Goal: Information Seeking & Learning: Check status

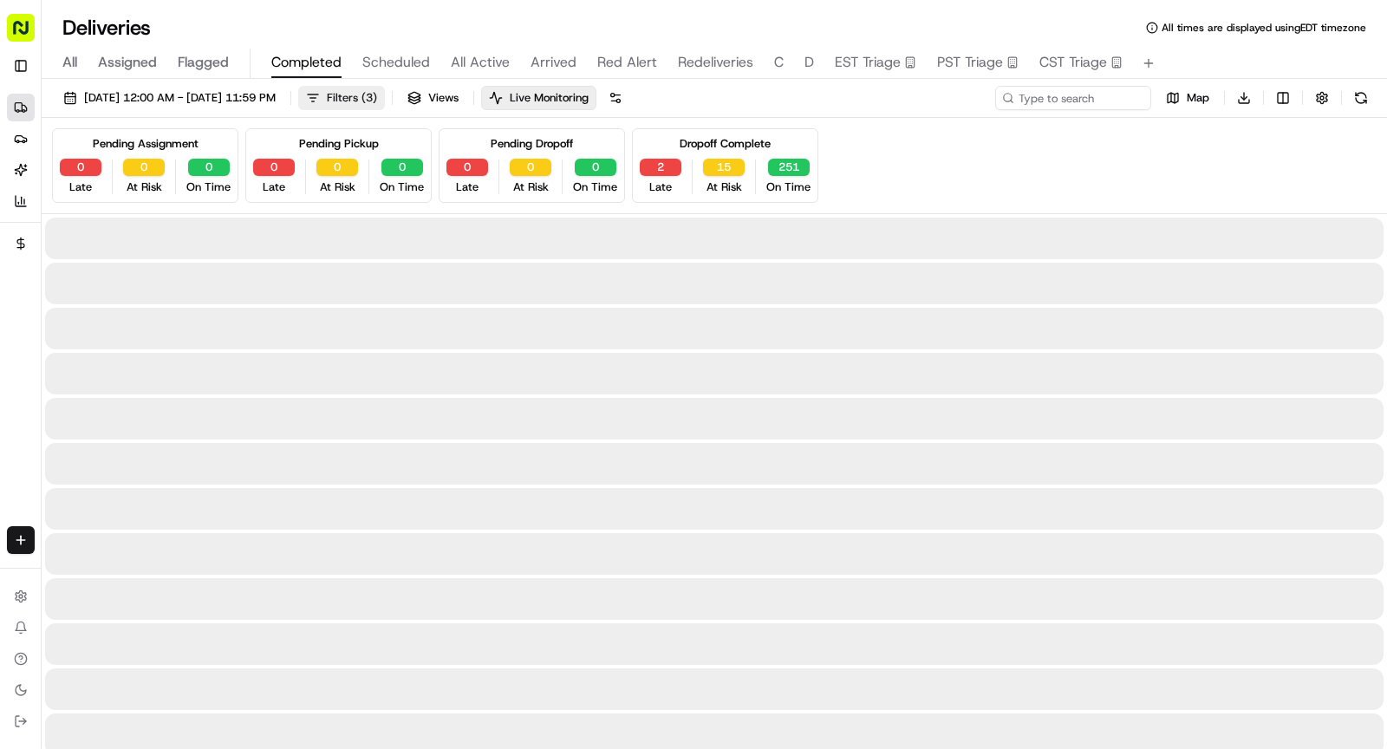
click at [377, 97] on span "Filters ( 3 )" at bounding box center [352, 98] width 50 height 16
click at [276, 101] on span "[DATE] 12:00 AM - [DATE] 11:59 PM" at bounding box center [180, 98] width 192 height 16
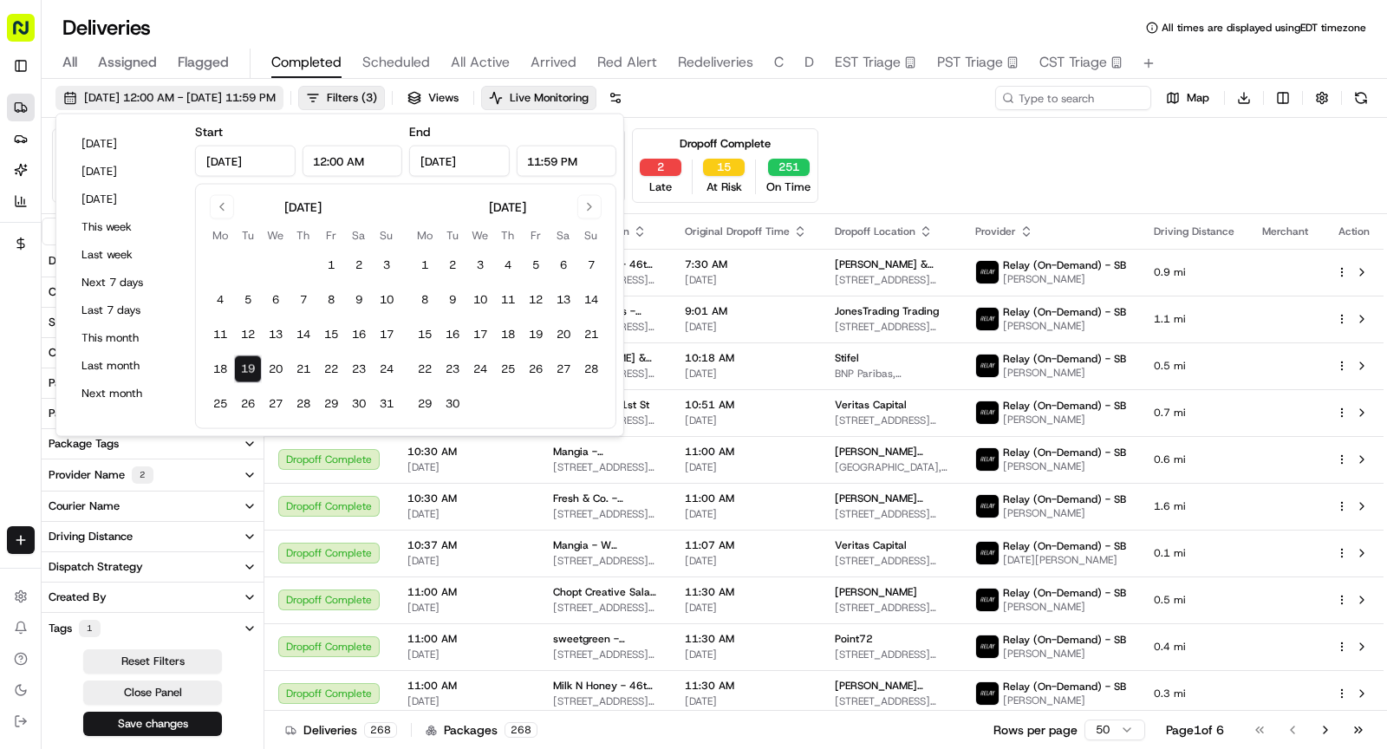
type input "[DATE]"
type input "12:00 AM"
type input "[DATE]"
type input "11:59 PM"
click at [273, 361] on button "20" at bounding box center [276, 369] width 28 height 28
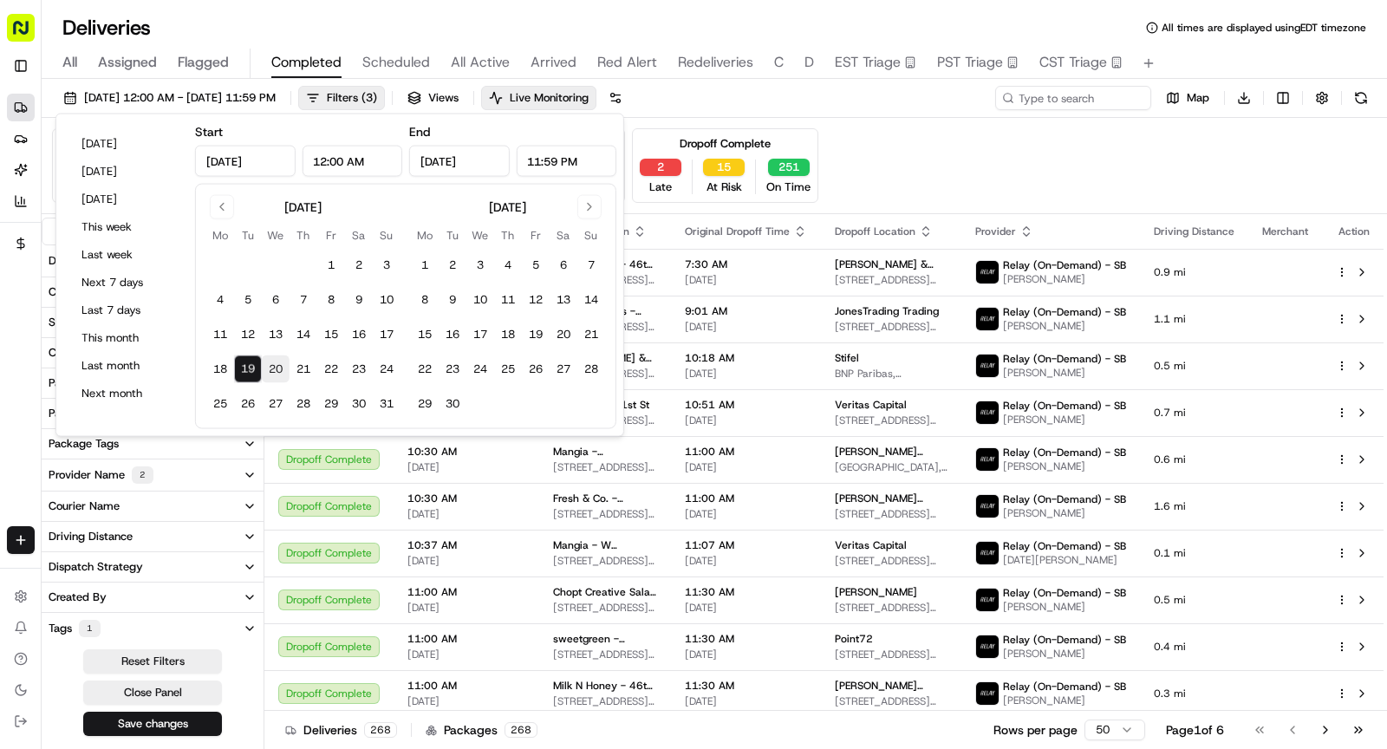
click at [273, 361] on button "20" at bounding box center [276, 369] width 28 height 28
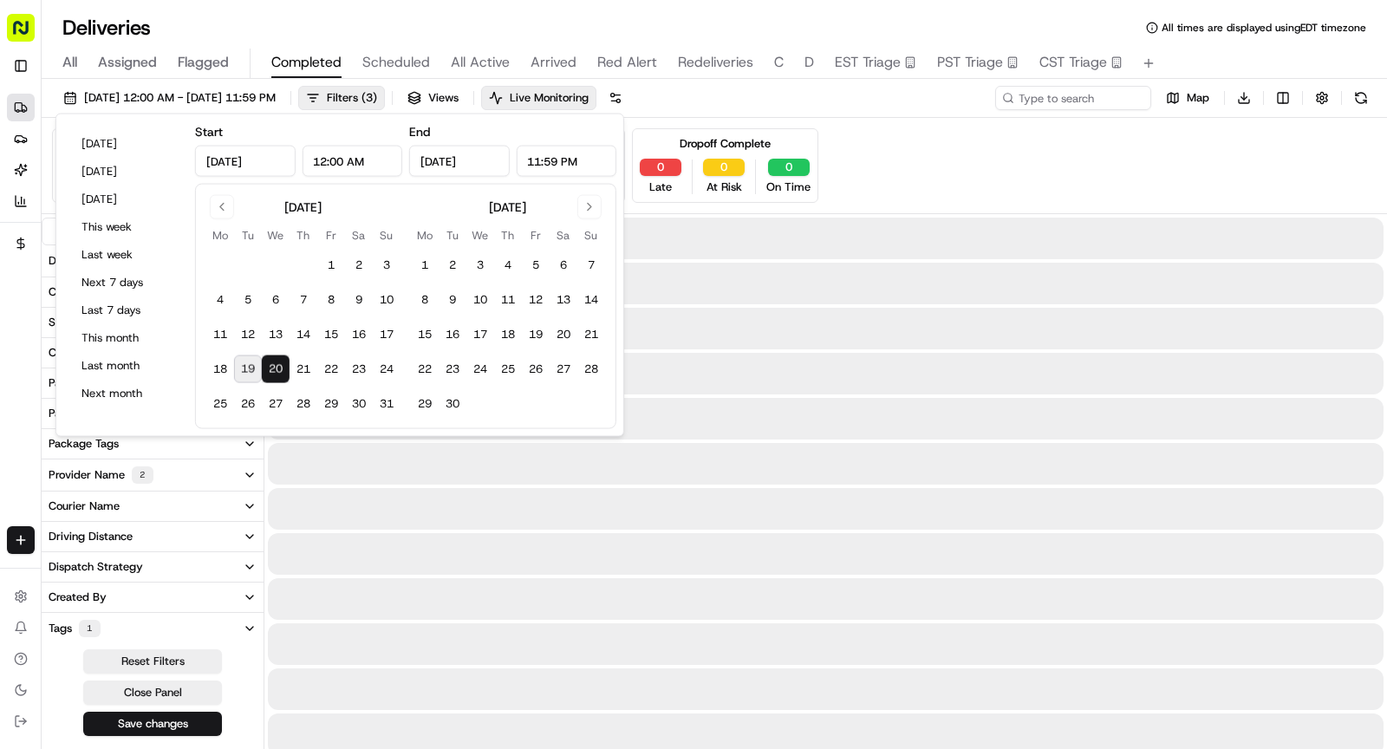
type input "[DATE]"
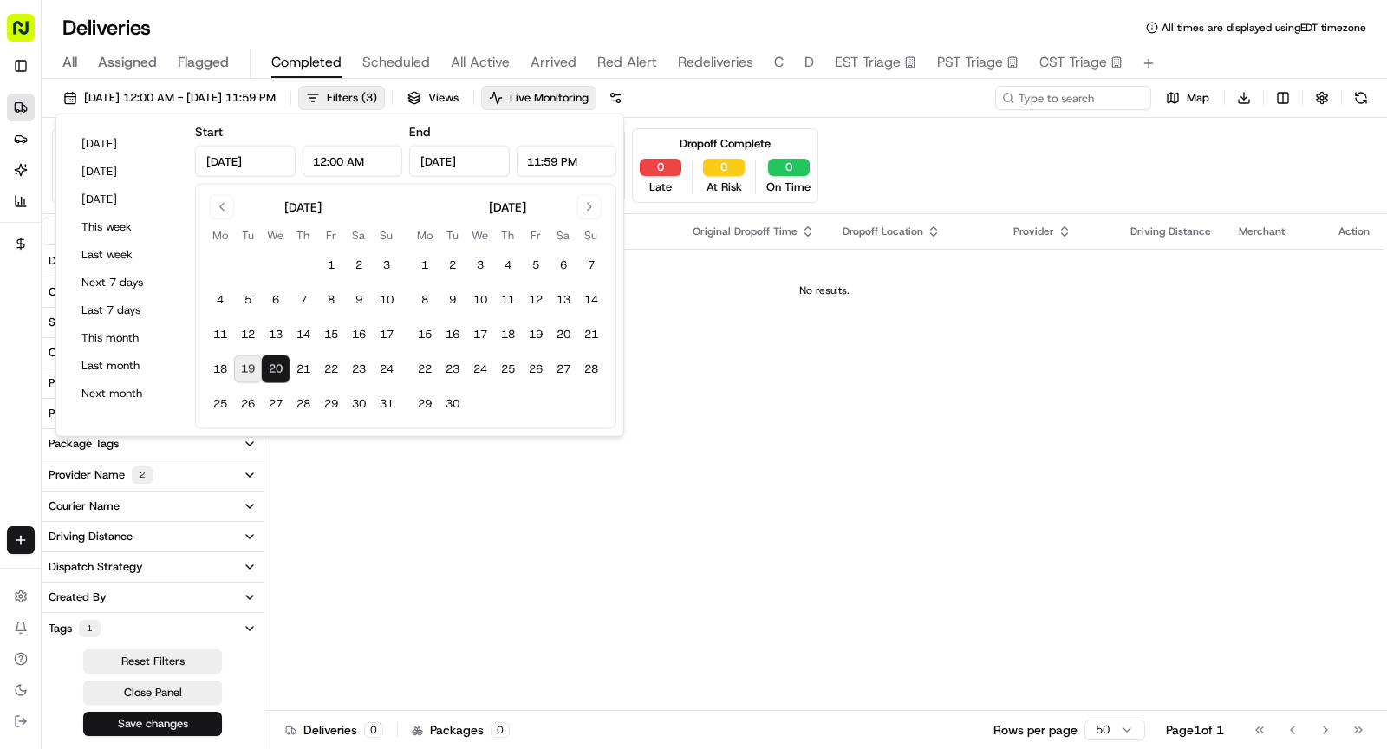
click at [113, 716] on button "Save changes" at bounding box center [152, 724] width 139 height 24
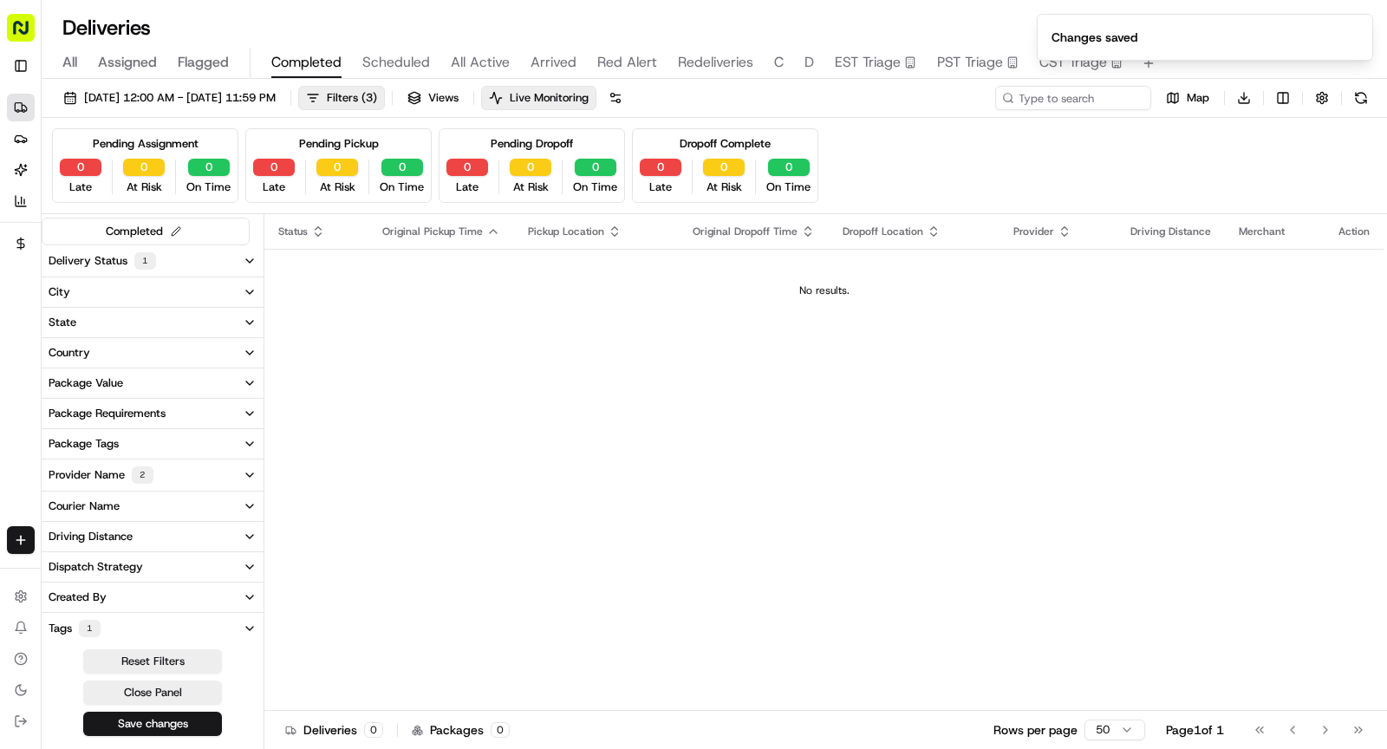
click at [399, 59] on span "Scheduled" at bounding box center [396, 62] width 68 height 21
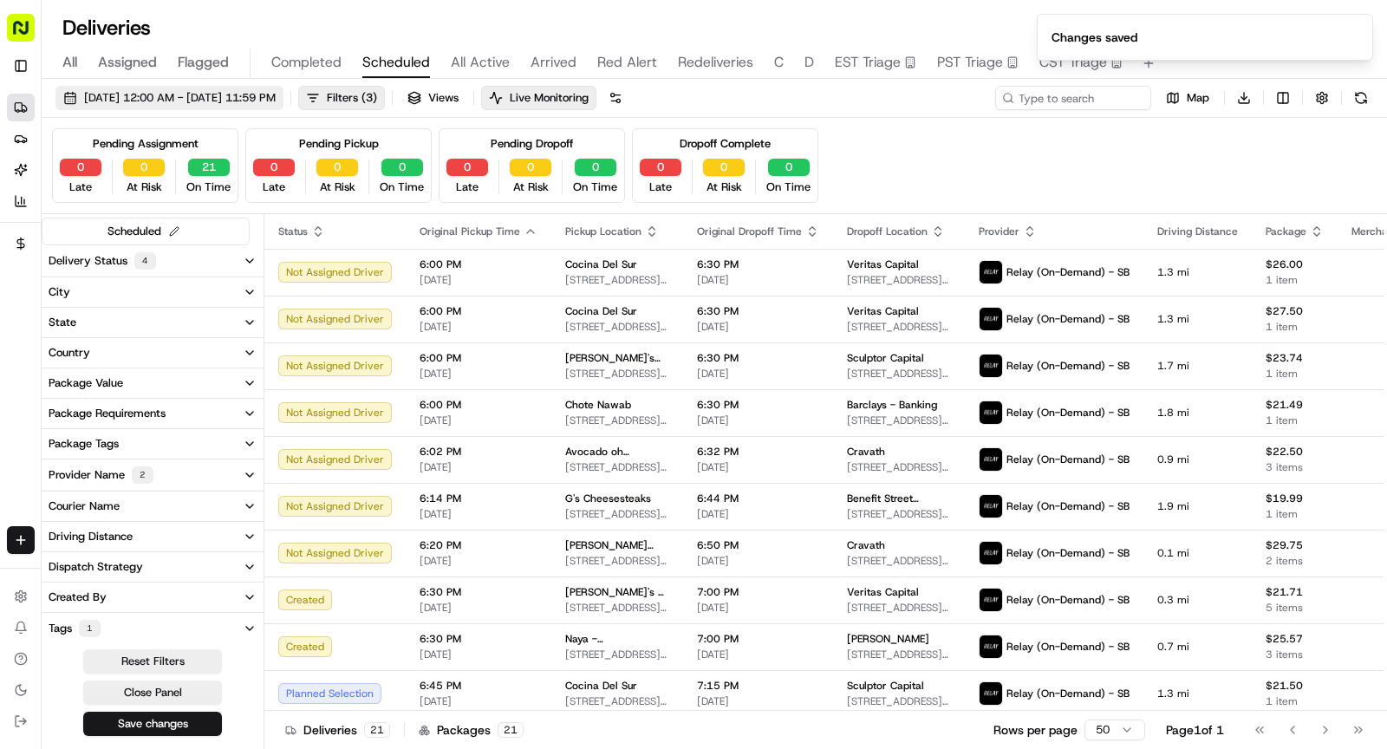
click at [266, 93] on span "[DATE] 12:00 AM - [DATE] 11:59 PM" at bounding box center [180, 98] width 192 height 16
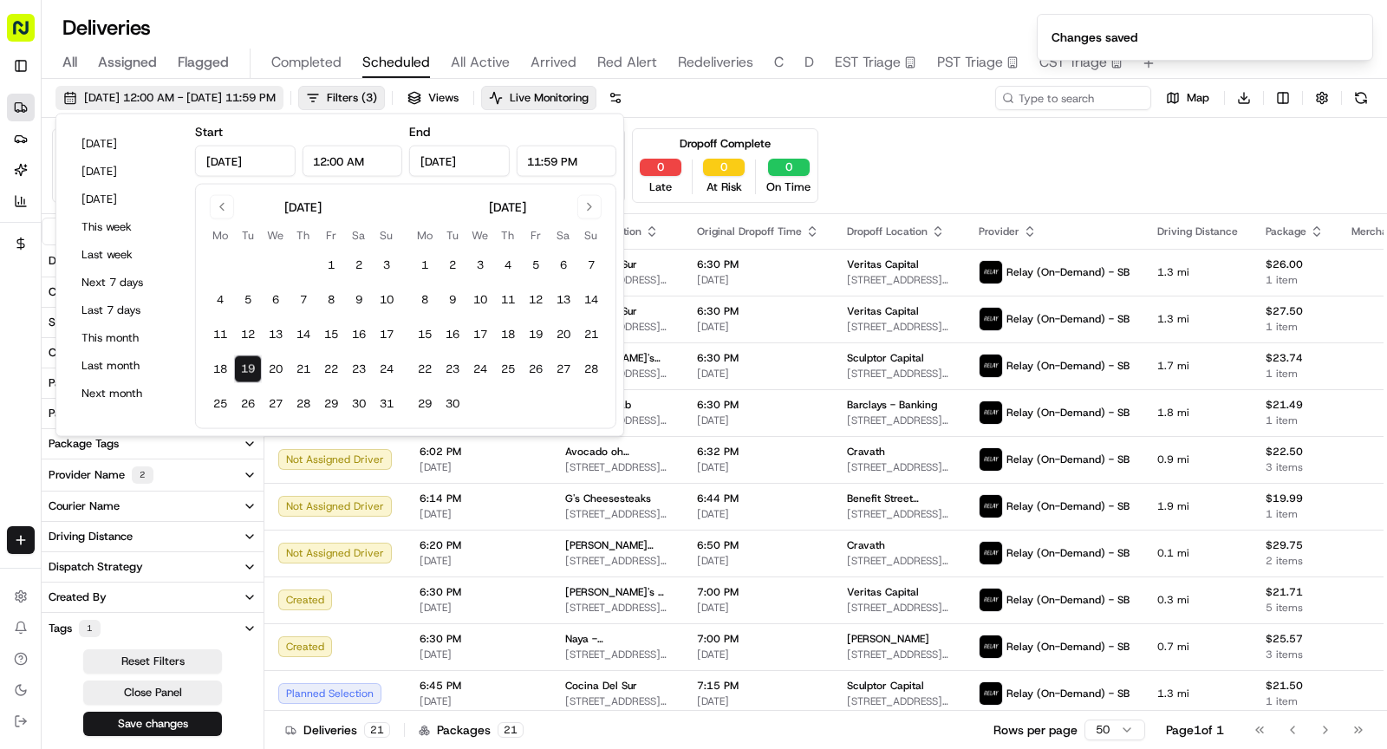
type input "[DATE]"
type input "12:00 AM"
type input "[DATE]"
type input "11:59 PM"
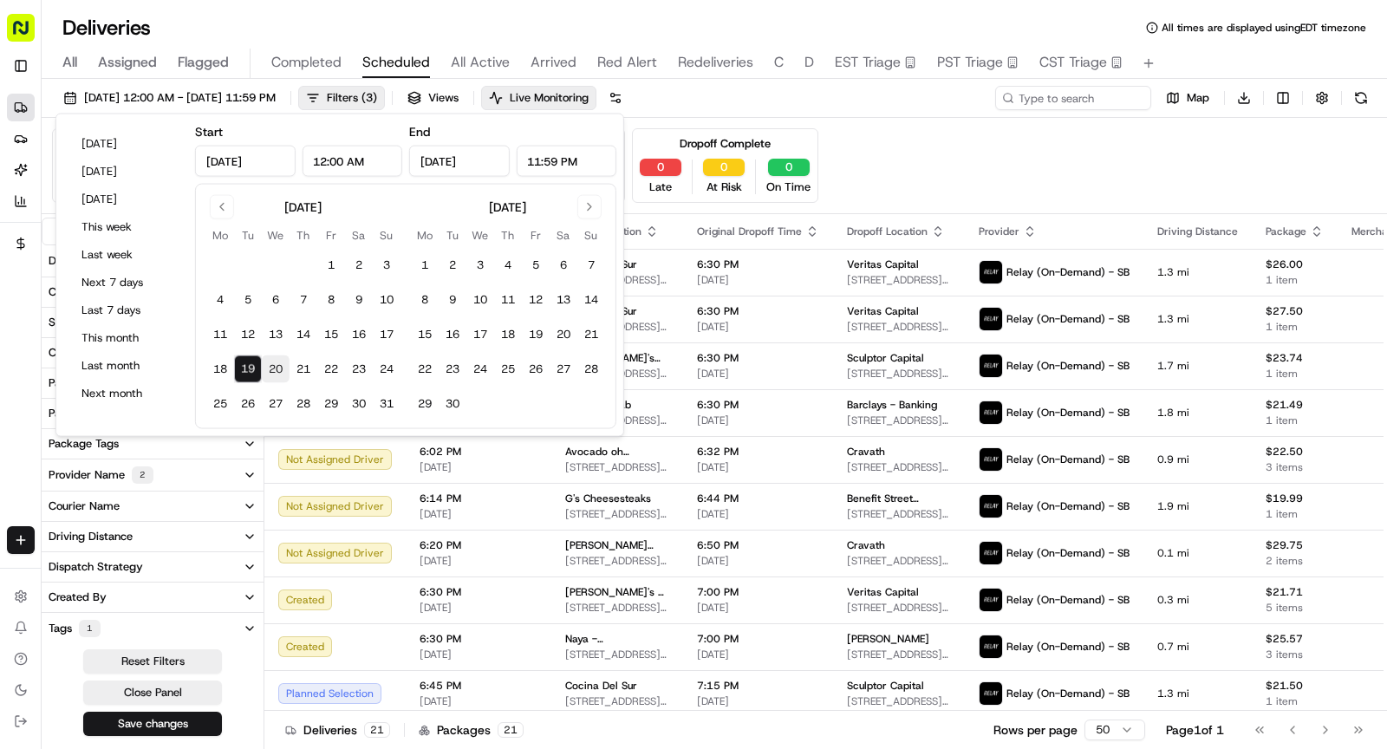
click at [276, 369] on button "20" at bounding box center [276, 369] width 28 height 28
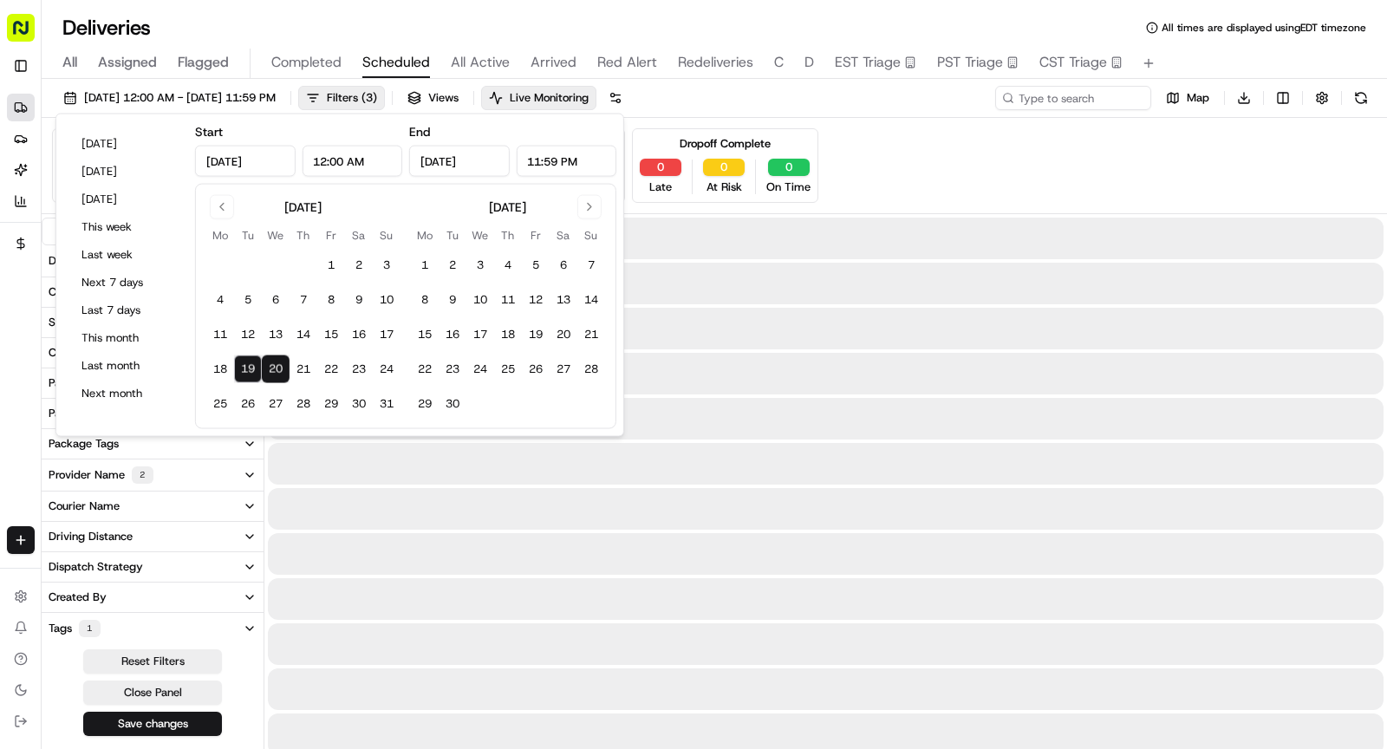
type input "[DATE]"
click at [276, 369] on button "20" at bounding box center [276, 369] width 28 height 28
type input "[DATE]"
click at [172, 717] on button "Save changes" at bounding box center [152, 724] width 139 height 24
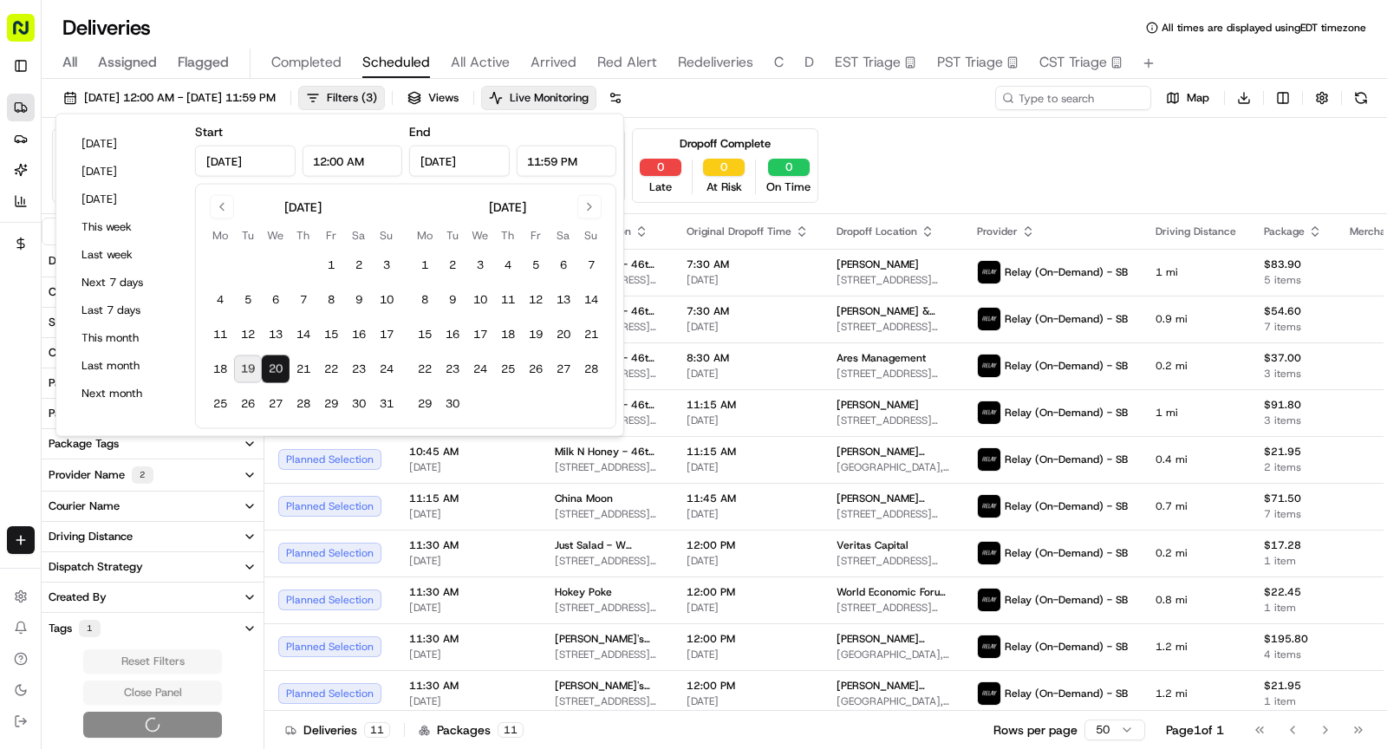
click at [172, 717] on div "Reset Filters Close Panel" at bounding box center [153, 693] width 222 height 88
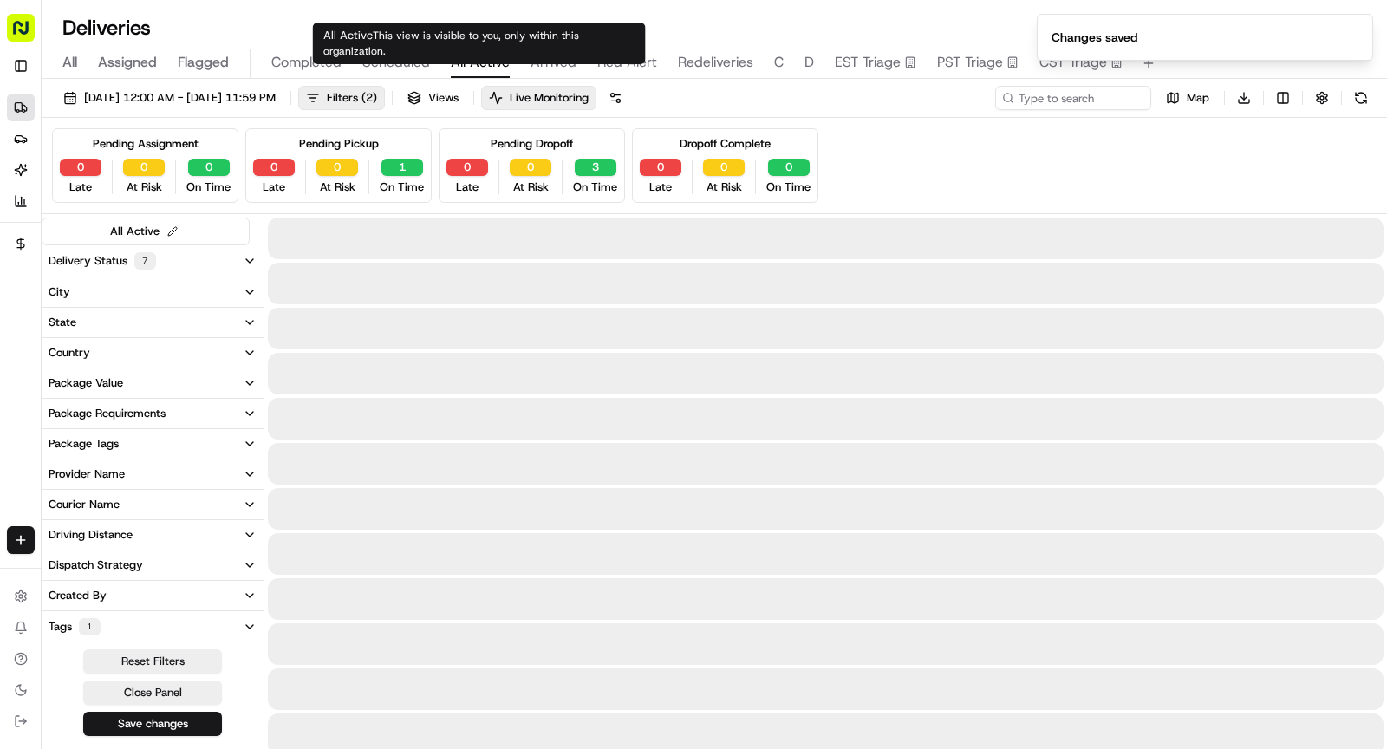
click at [496, 66] on span "All Active" at bounding box center [480, 62] width 59 height 21
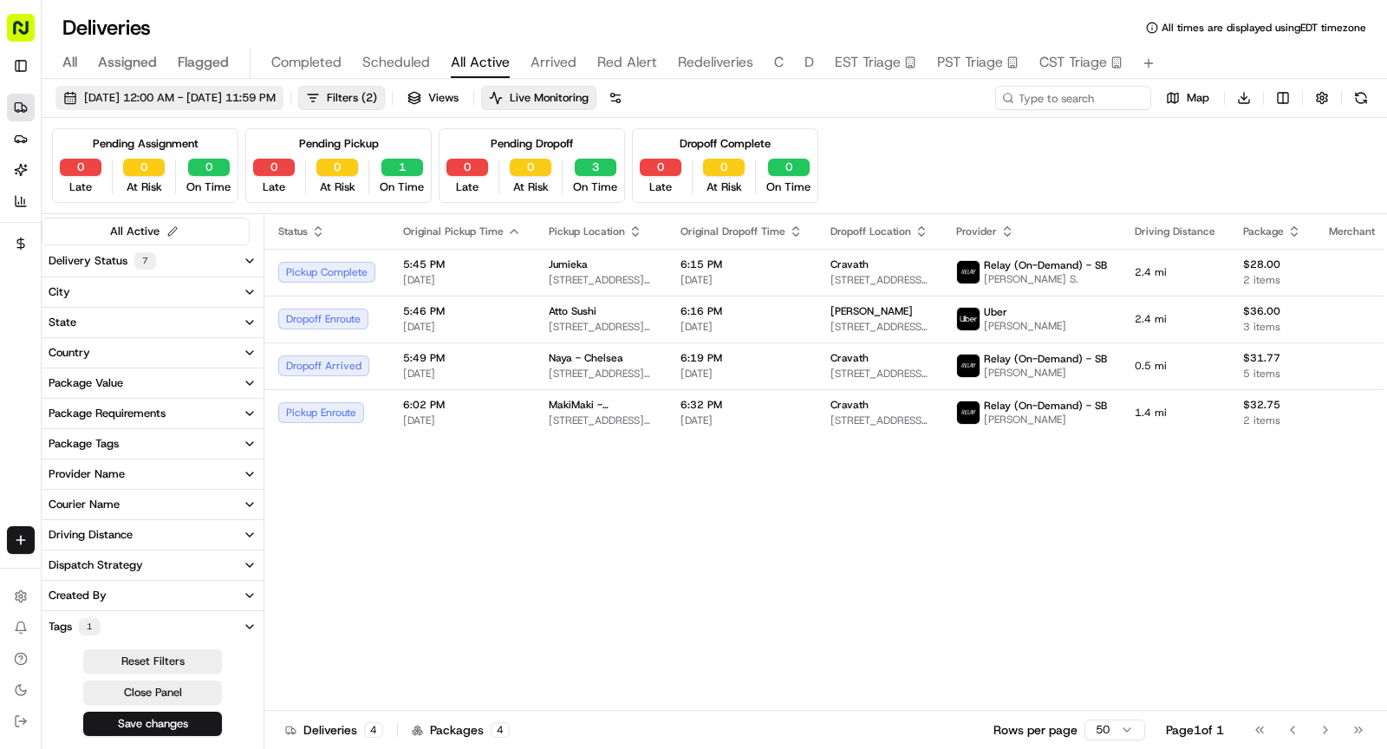
click at [262, 94] on span "[DATE] 12:00 AM - [DATE] 11:59 PM" at bounding box center [180, 98] width 192 height 16
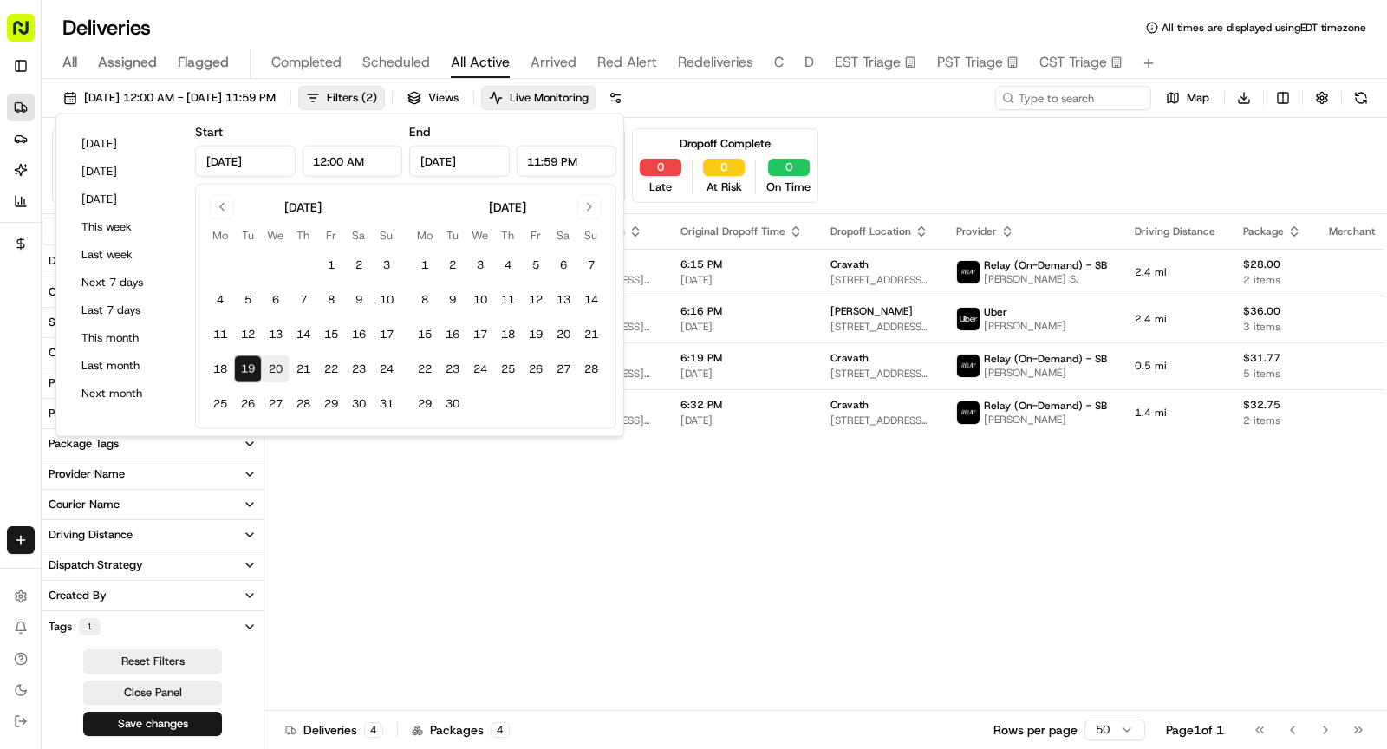
click at [276, 368] on button "20" at bounding box center [276, 369] width 28 height 28
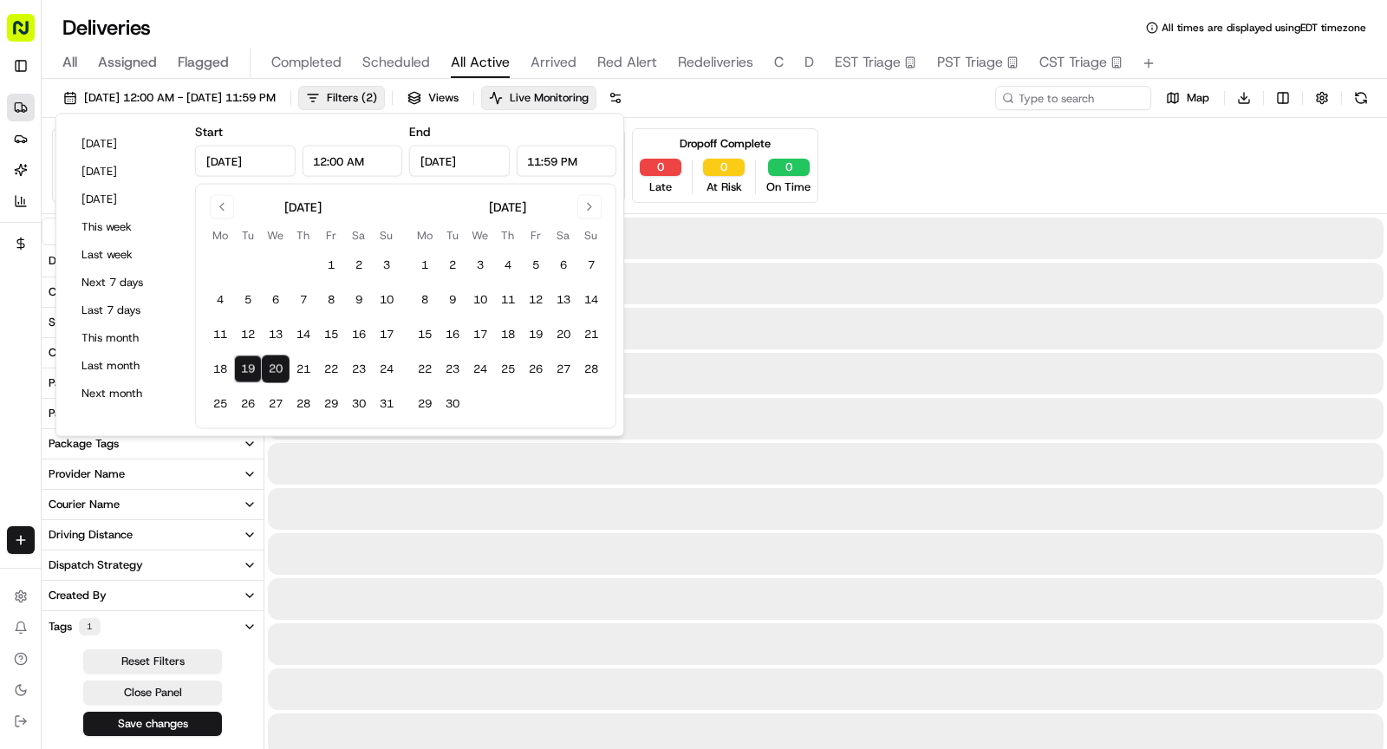
click at [276, 368] on button "20" at bounding box center [276, 369] width 28 height 28
type input "[DATE]"
click at [276, 368] on button "20" at bounding box center [276, 369] width 28 height 28
type input "[DATE]"
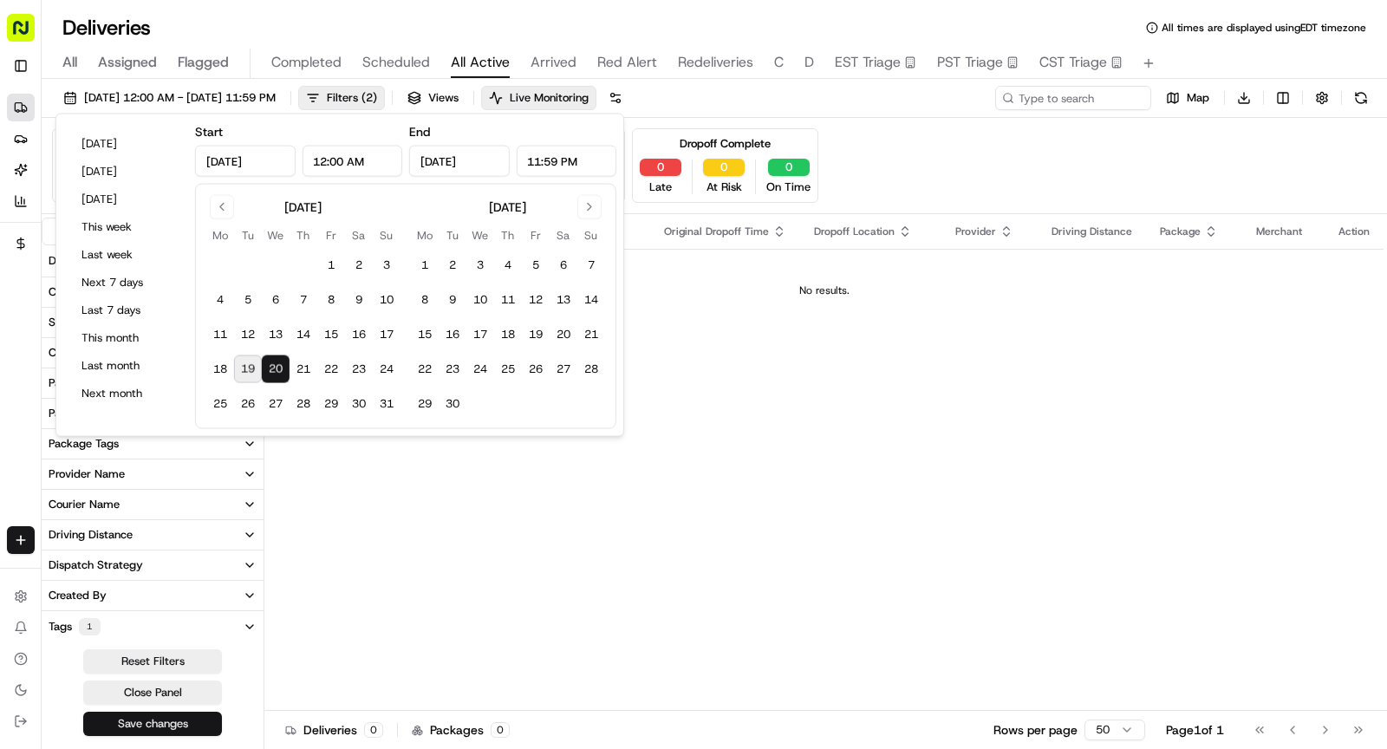
click at [199, 722] on button "Save changes" at bounding box center [152, 724] width 139 height 24
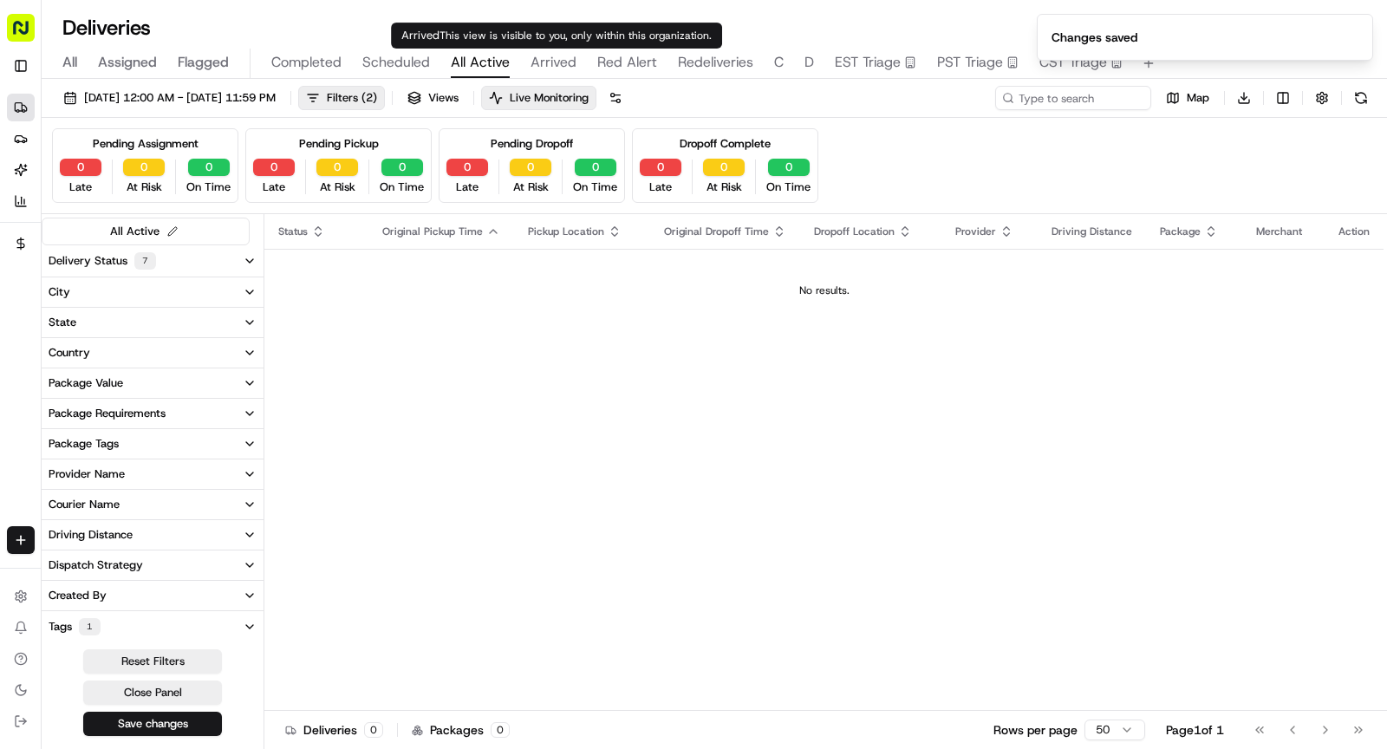
click at [553, 61] on span "Arrived" at bounding box center [553, 62] width 46 height 21
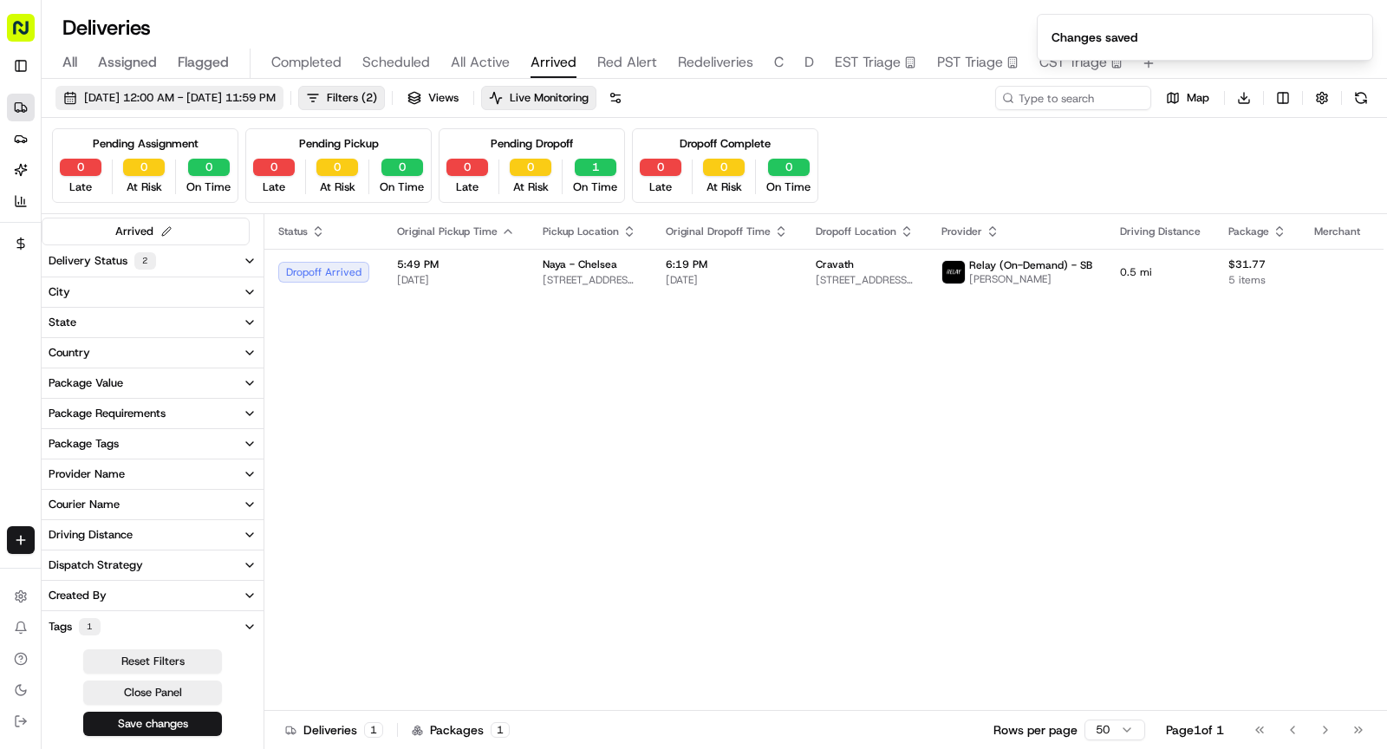
click at [276, 91] on span "[DATE] 12:00 AM - [DATE] 11:59 PM" at bounding box center [180, 98] width 192 height 16
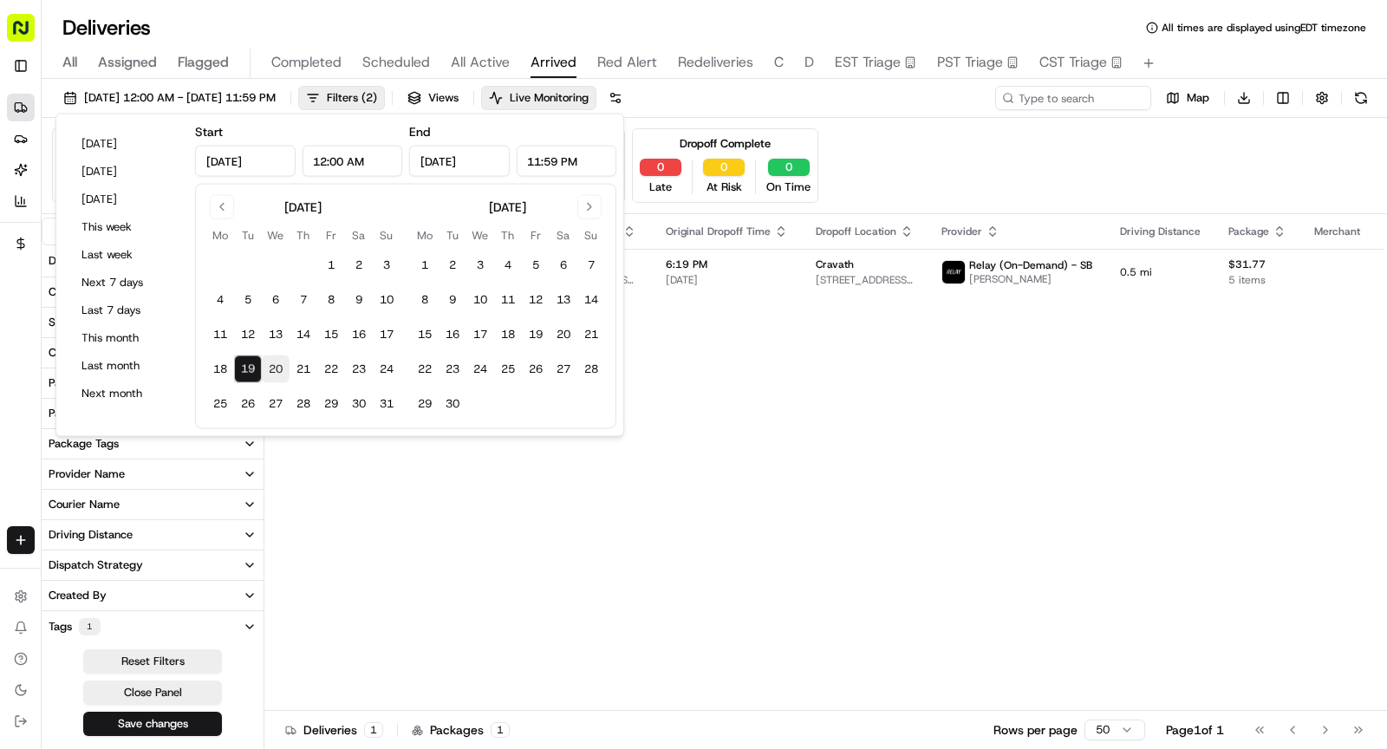
click at [274, 370] on button "20" at bounding box center [276, 369] width 28 height 28
type input "[DATE]"
click at [274, 370] on button "20" at bounding box center [276, 369] width 28 height 28
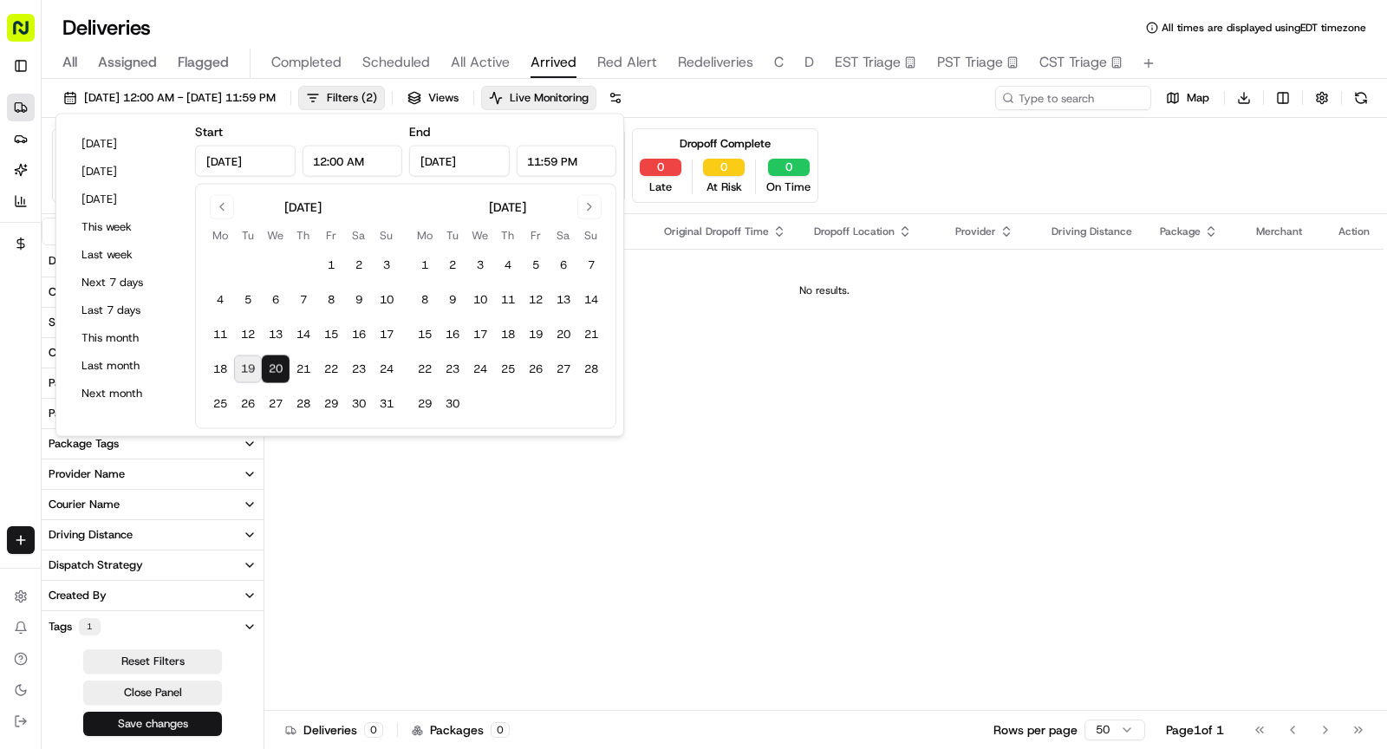
click at [194, 725] on button "Save changes" at bounding box center [152, 724] width 139 height 24
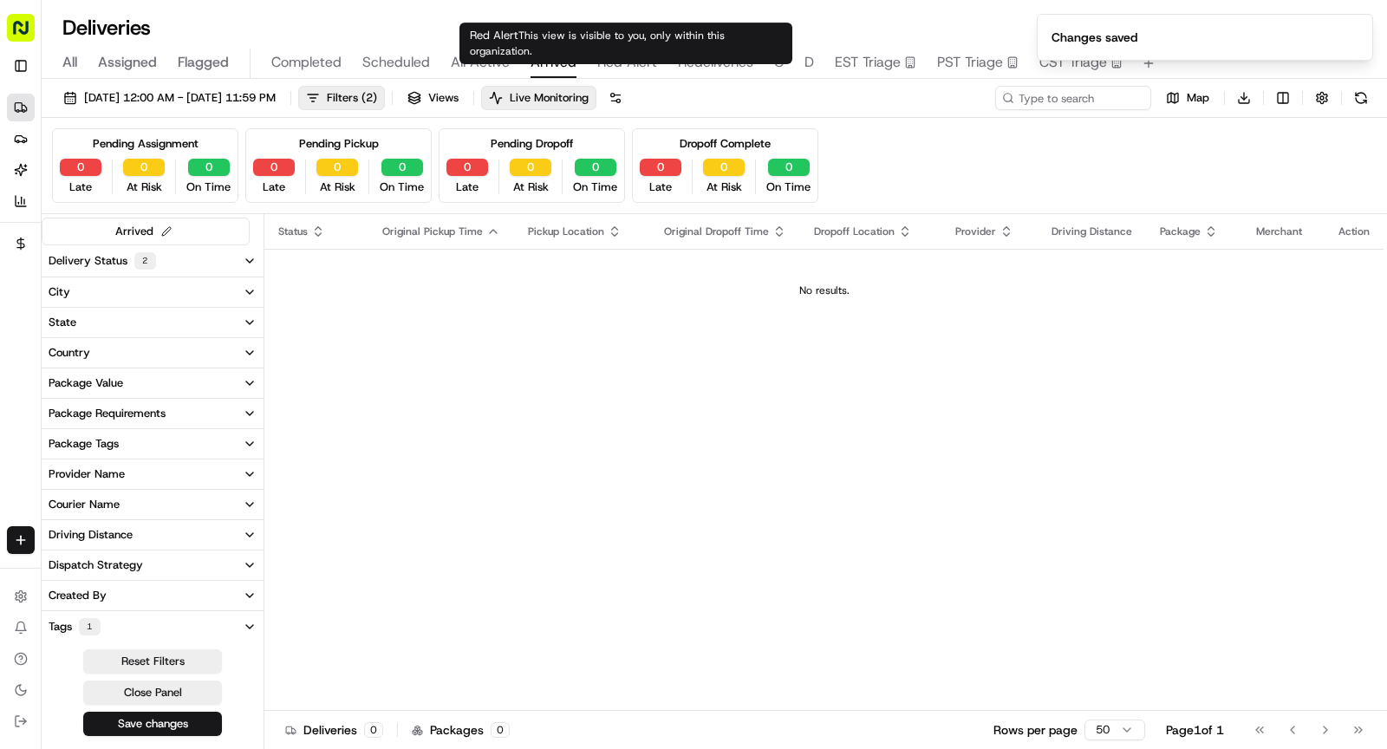
click at [610, 62] on span "Red Alert" at bounding box center [627, 62] width 60 height 21
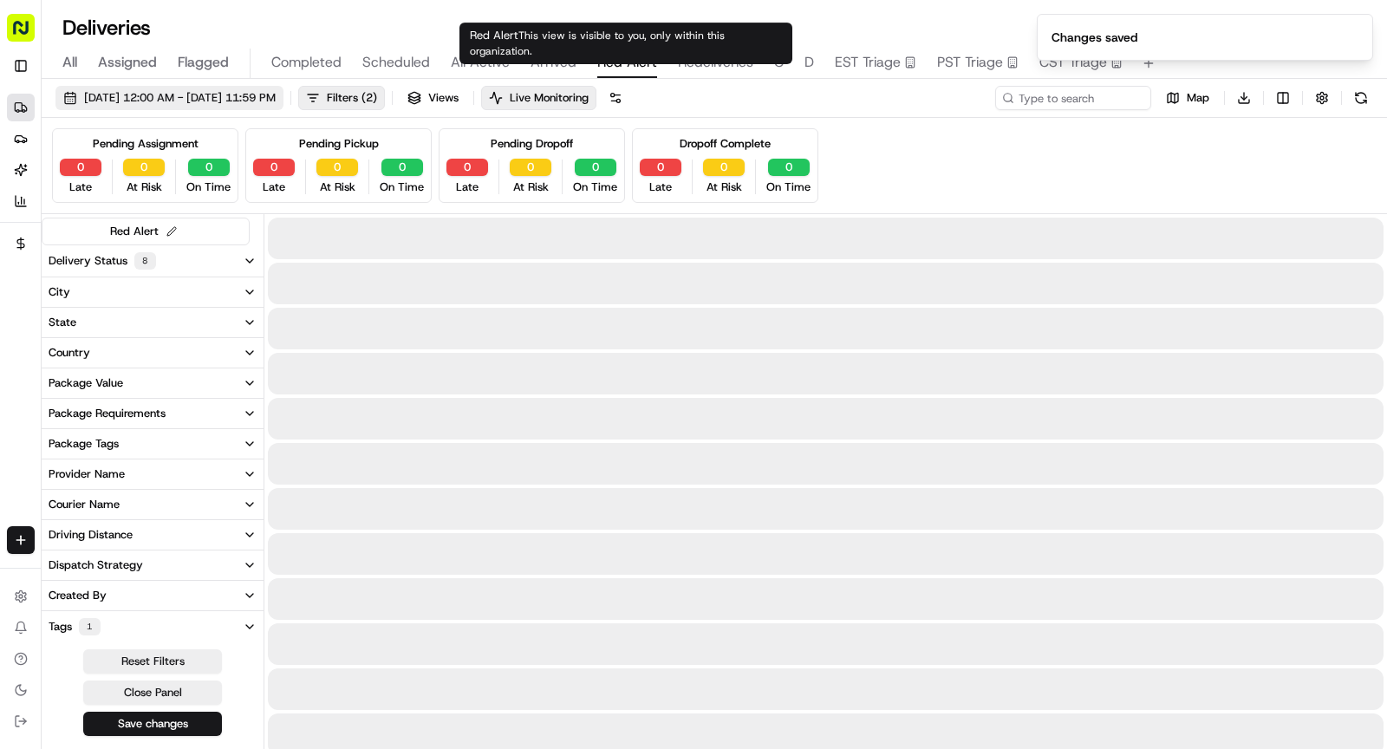
click at [276, 94] on span "[DATE] 12:00 AM - [DATE] 11:59 PM" at bounding box center [180, 98] width 192 height 16
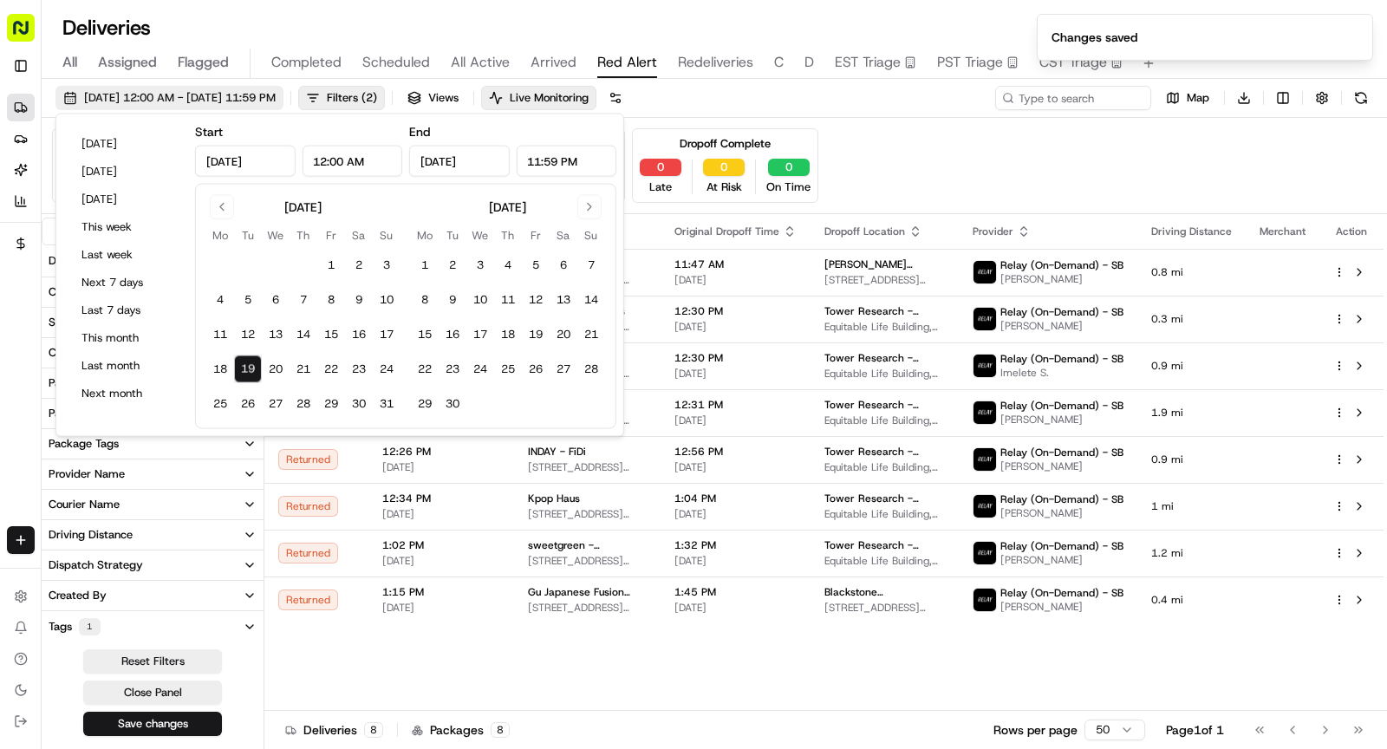
type input "[DATE]"
type input "12:00 AM"
type input "[DATE]"
type input "11:59 PM"
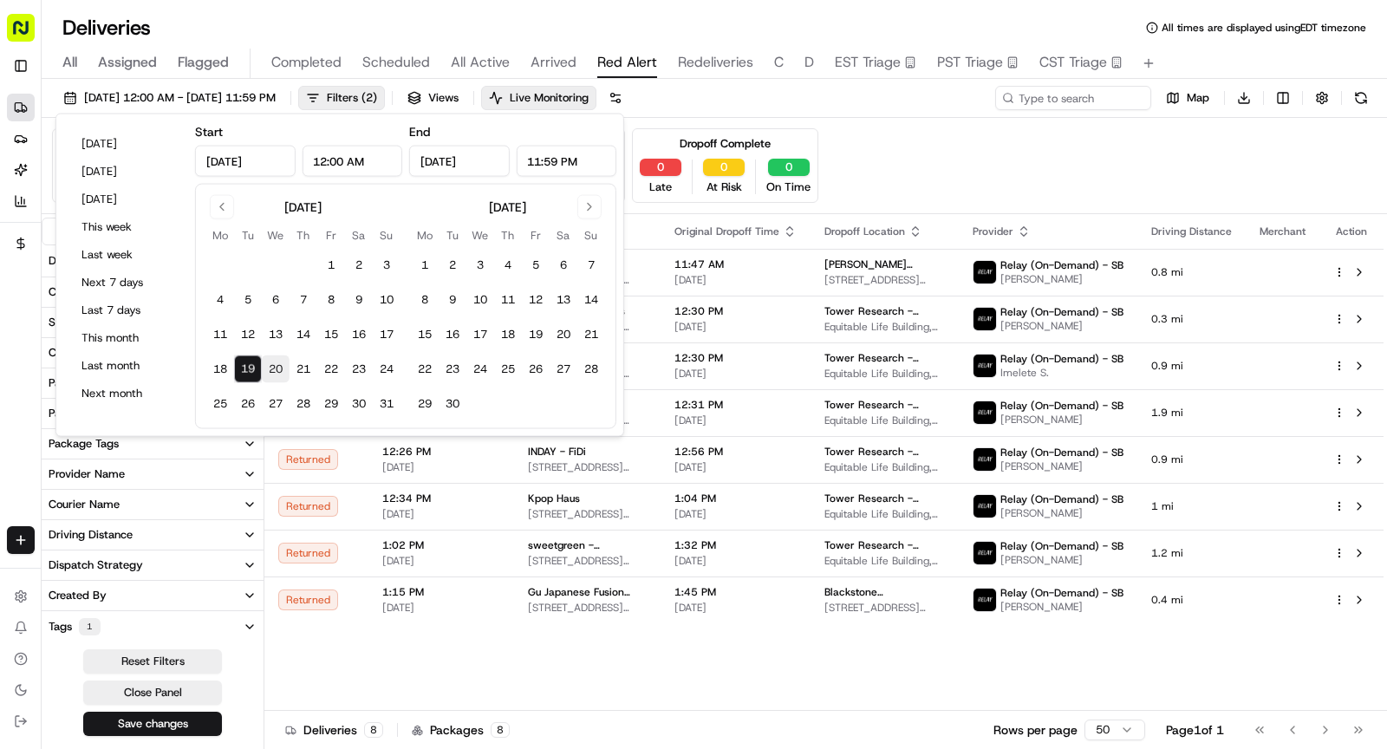
click at [276, 355] on button "20" at bounding box center [276, 369] width 28 height 28
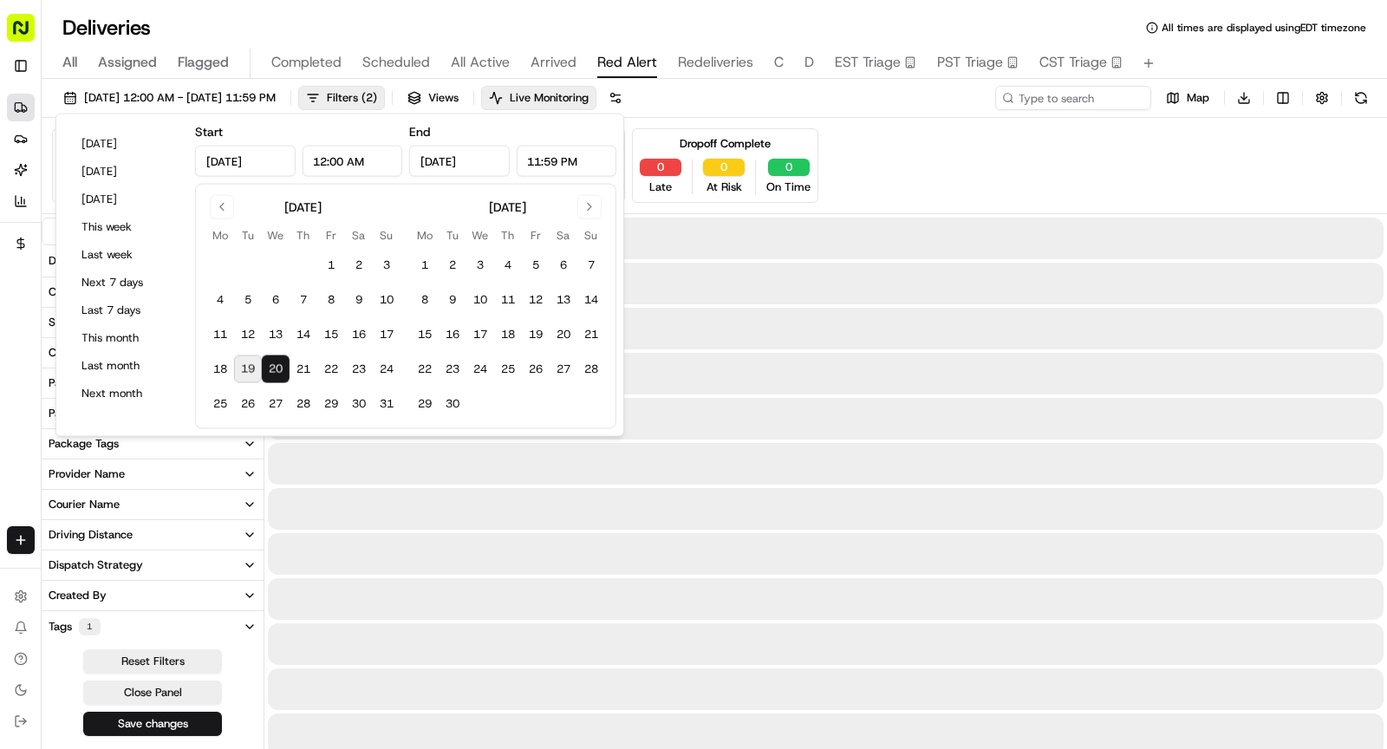
type input "[DATE]"
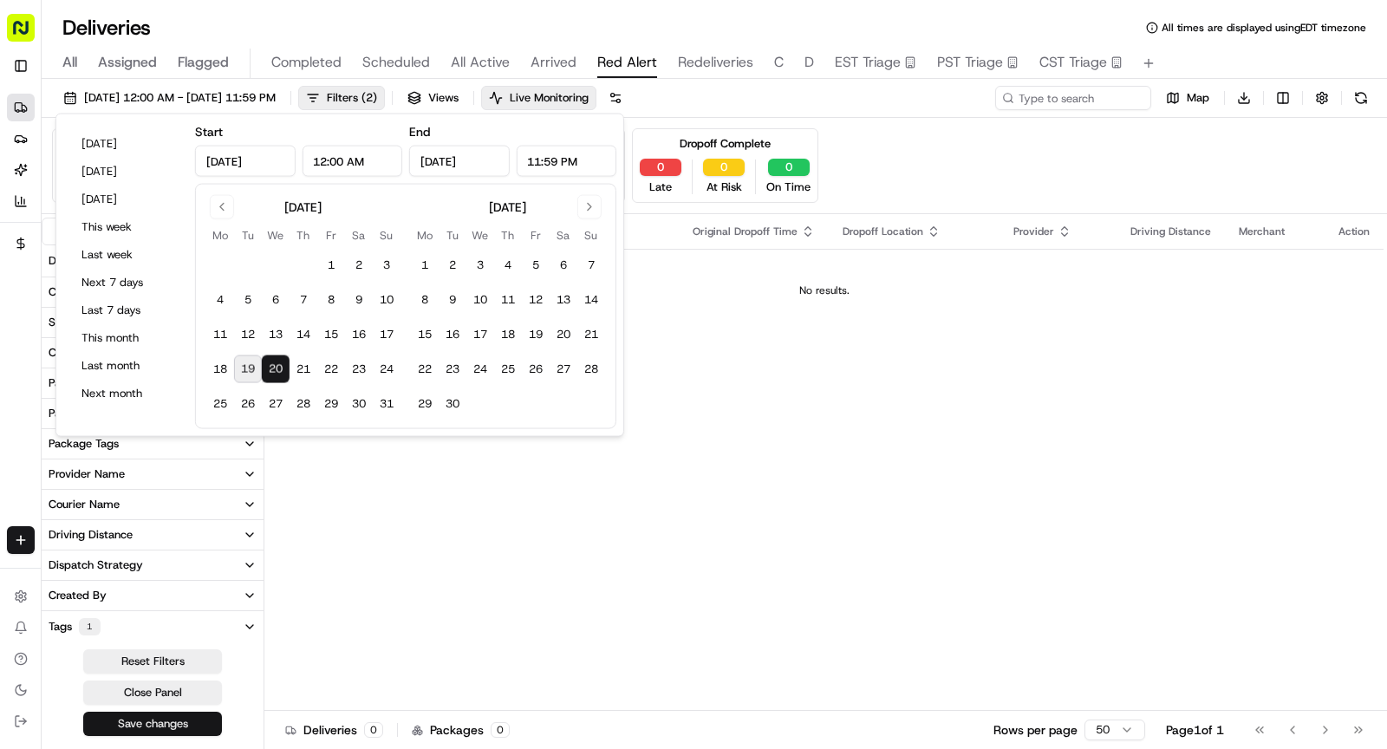
click at [185, 719] on button "Save changes" at bounding box center [152, 724] width 139 height 24
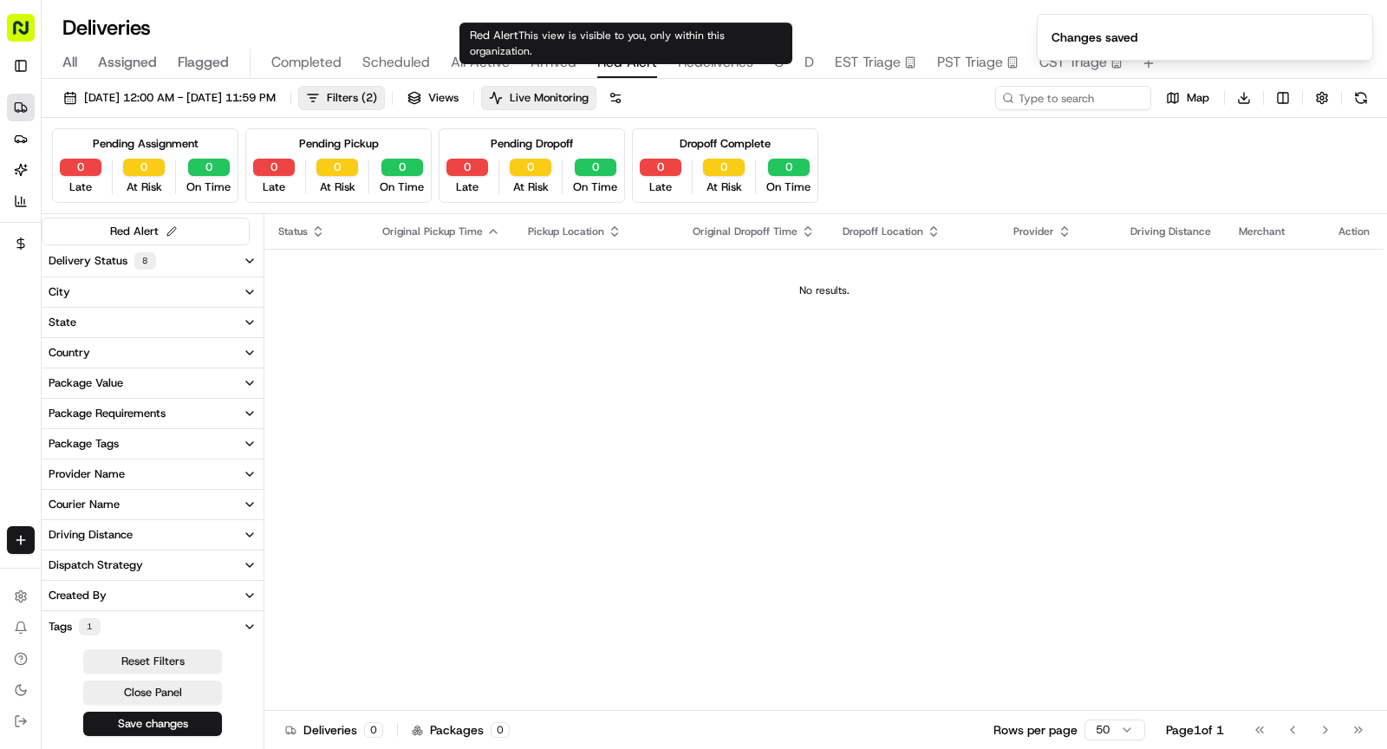
click at [693, 55] on span "Redeliveries" at bounding box center [715, 62] width 75 height 21
type input "[PERSON_NAME]"
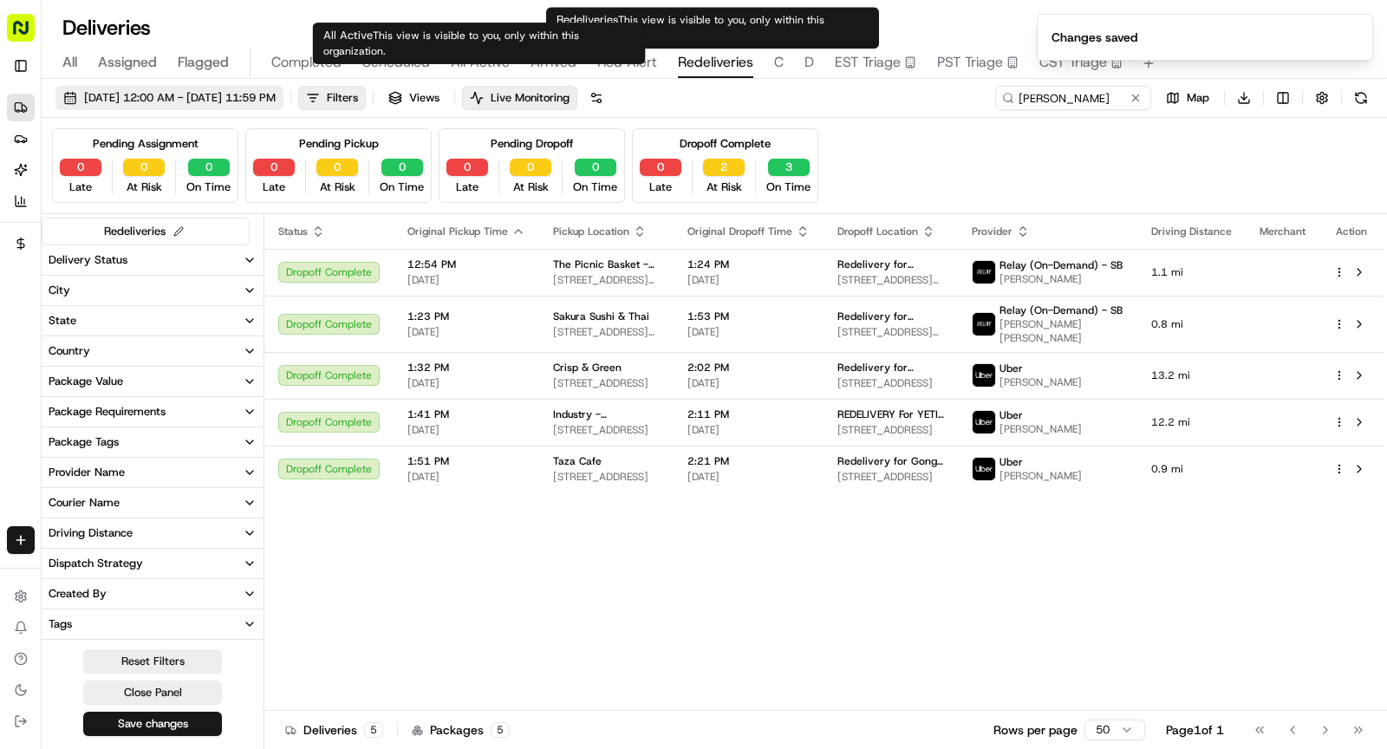
click at [248, 92] on span "[DATE] 12:00 AM - [DATE] 11:59 PM" at bounding box center [180, 98] width 192 height 16
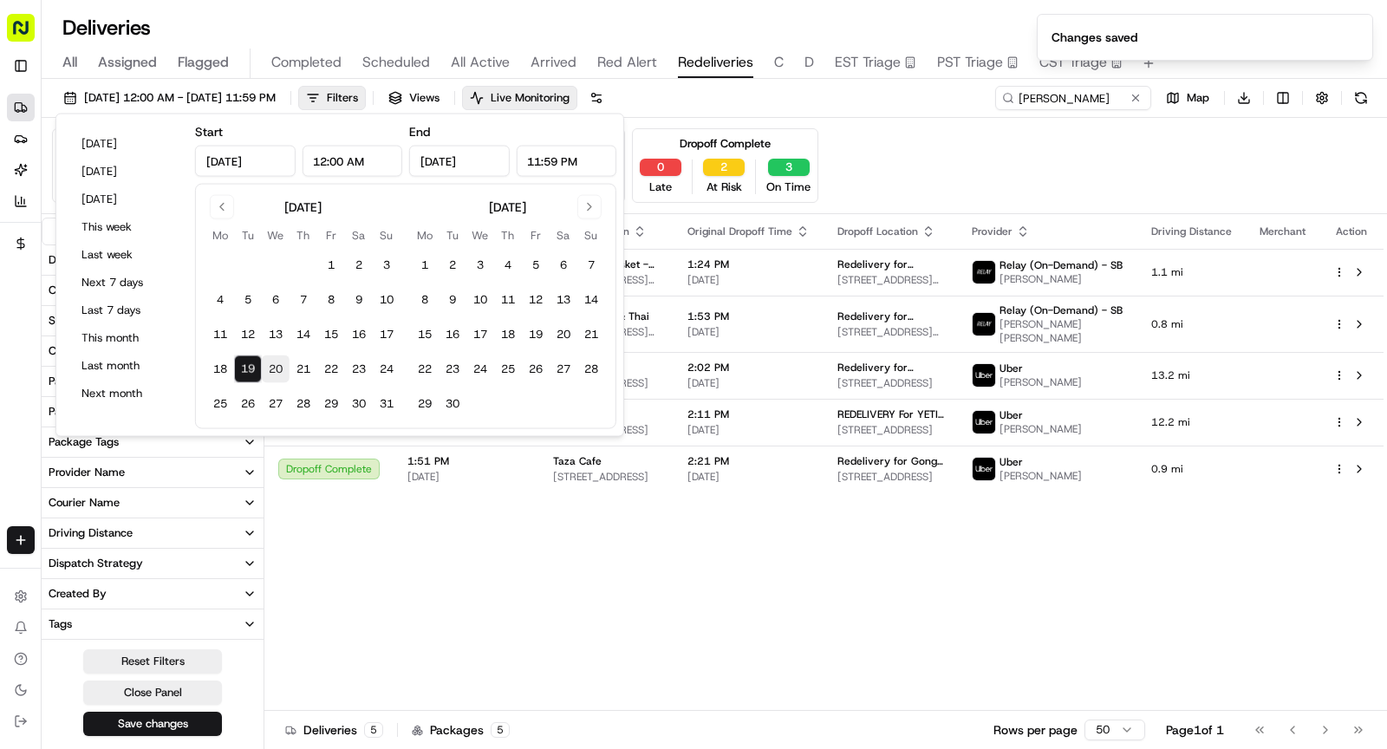
click at [270, 374] on button "20" at bounding box center [276, 369] width 28 height 28
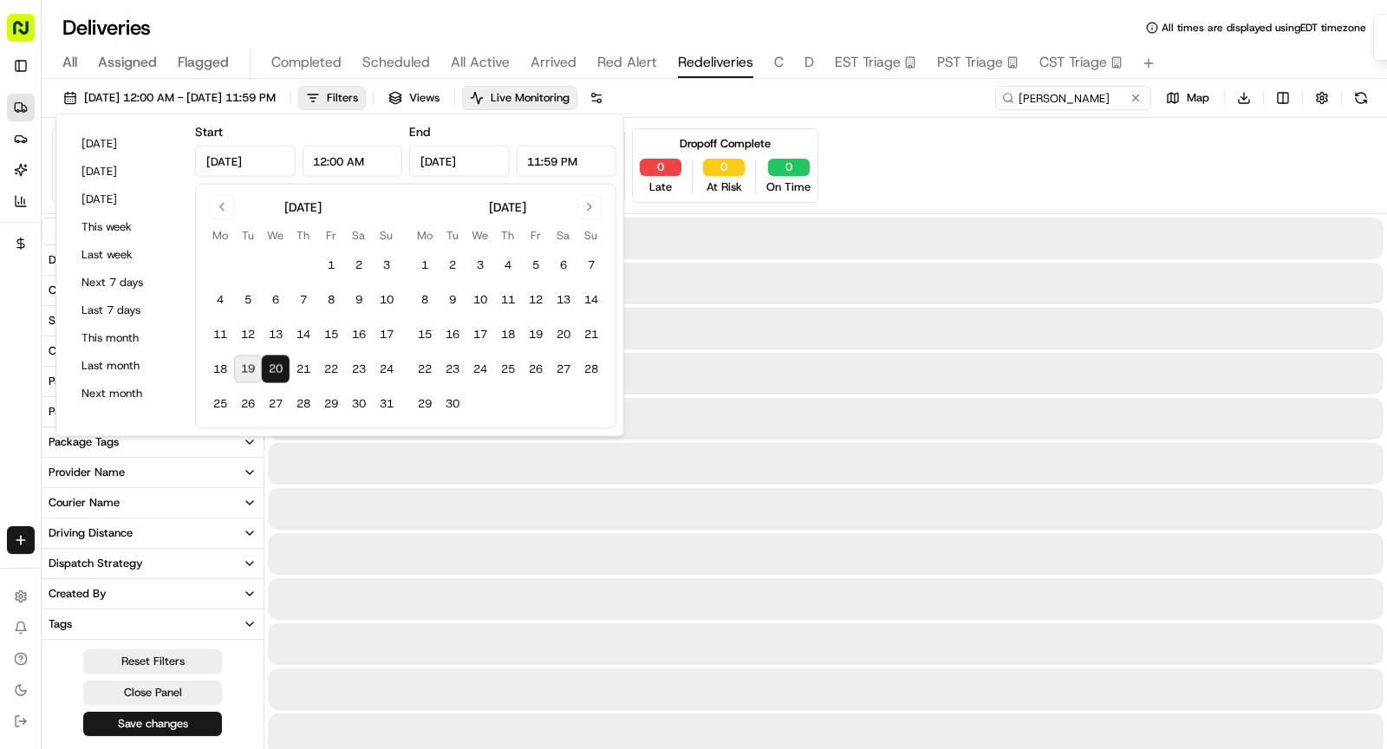
type input "[DATE]"
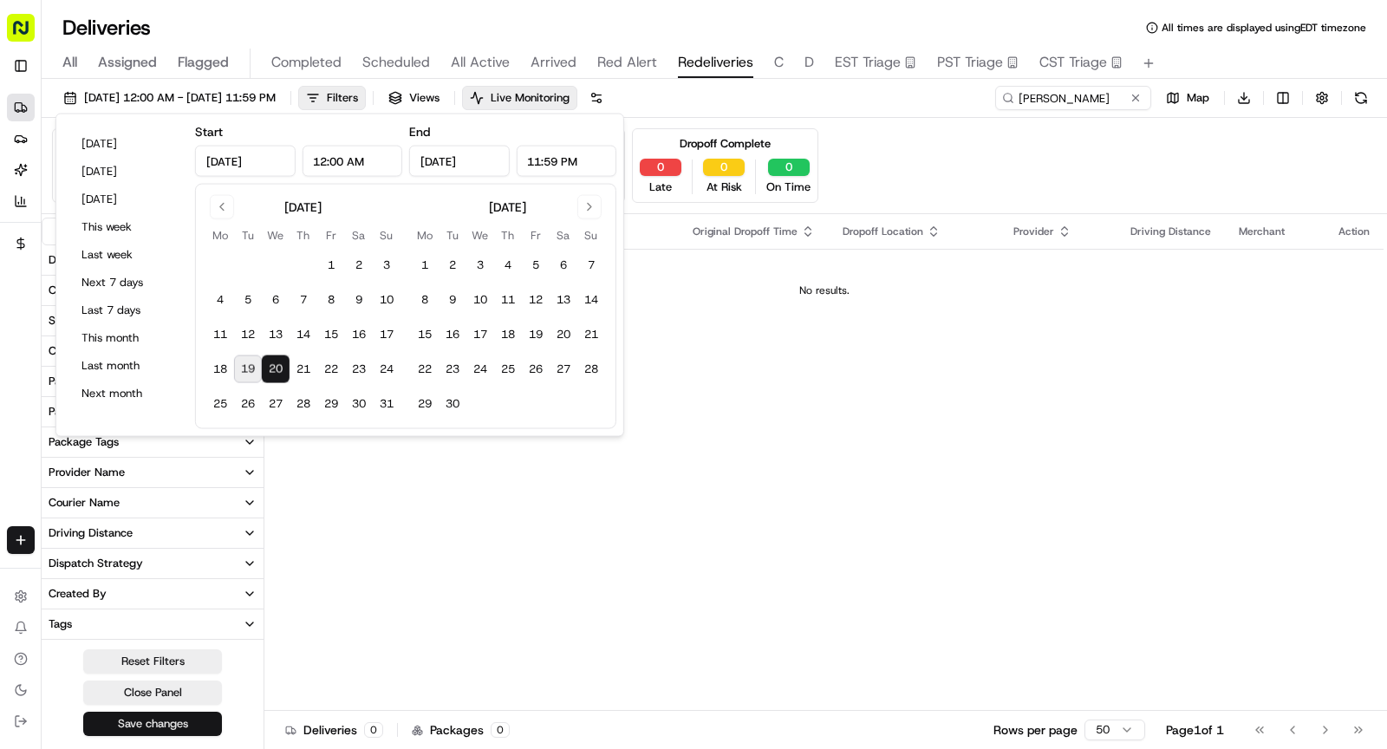
click at [172, 718] on button "Save changes" at bounding box center [152, 724] width 139 height 24
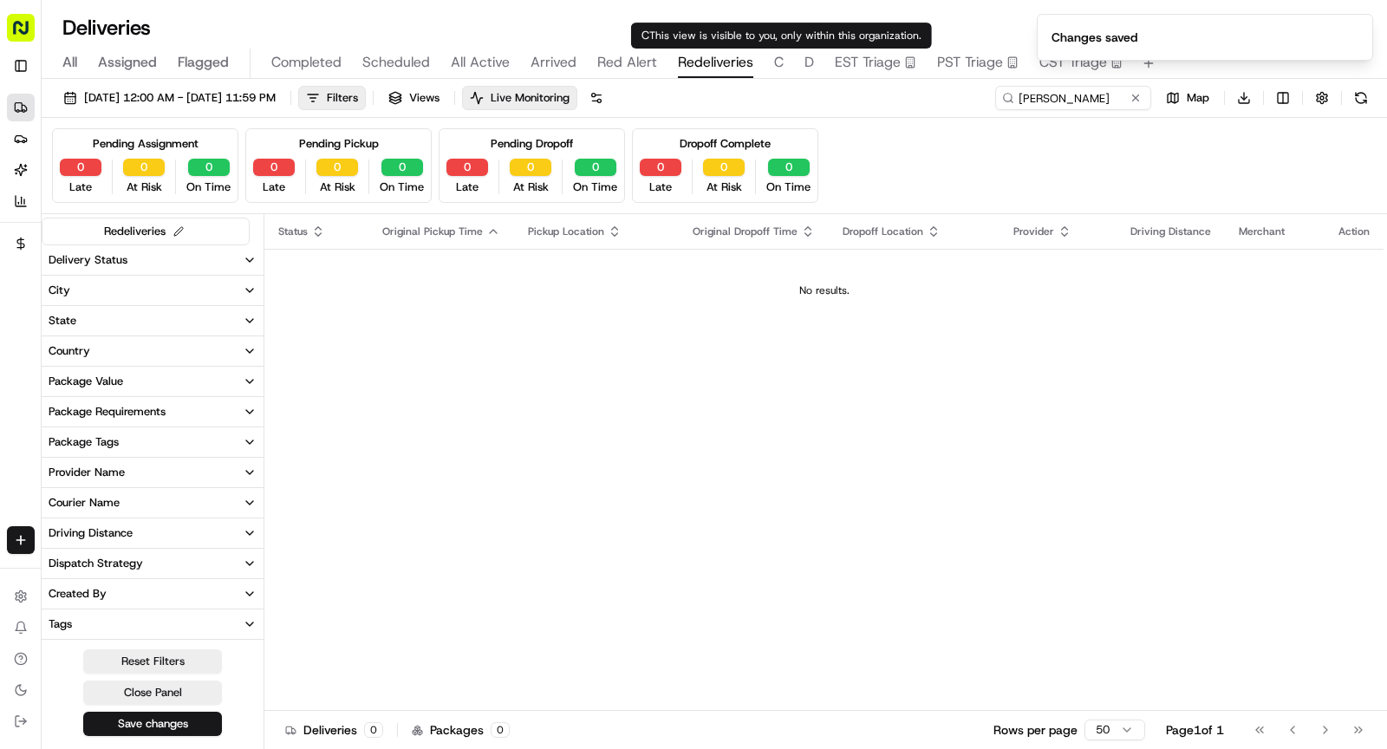
click at [774, 62] on span "C" at bounding box center [779, 62] width 10 height 21
type input "Cockroach Labs"
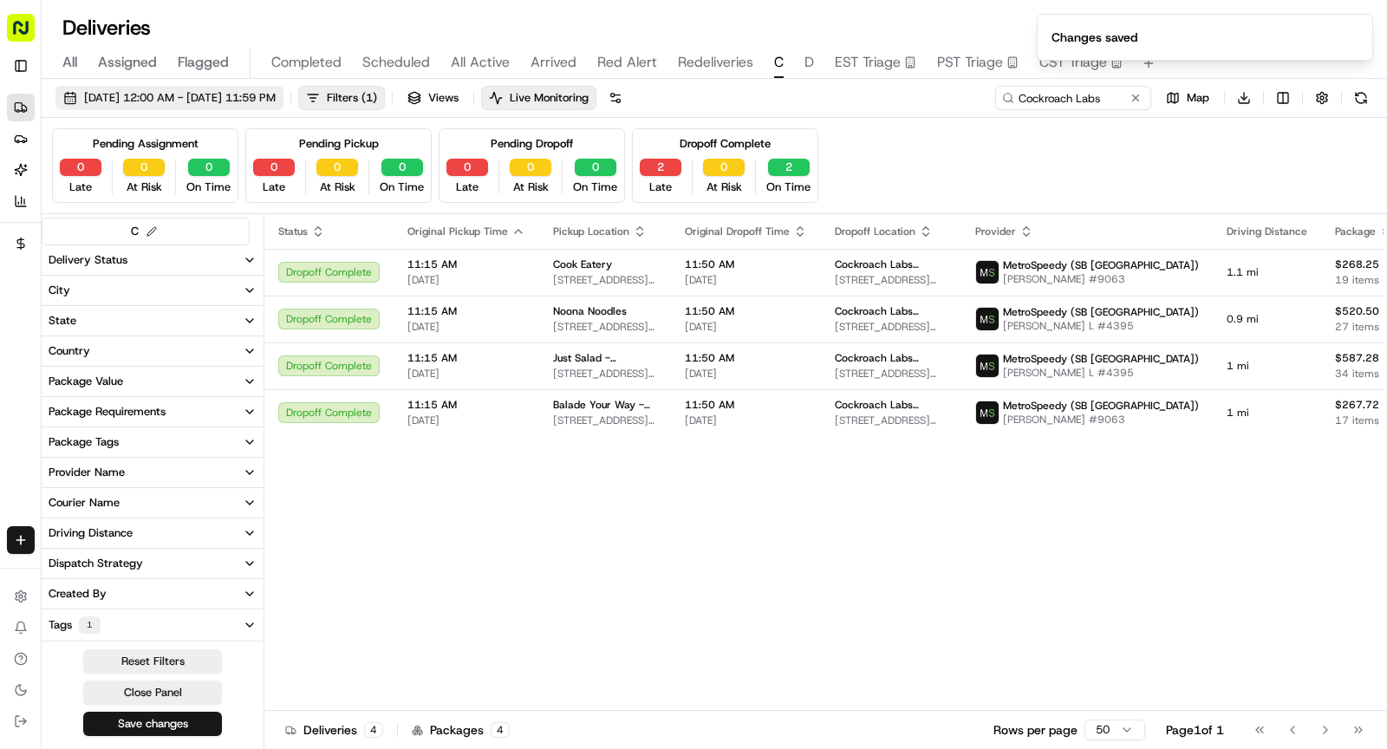
click at [213, 96] on span "[DATE] 12:00 AM - [DATE] 11:59 PM" at bounding box center [180, 98] width 192 height 16
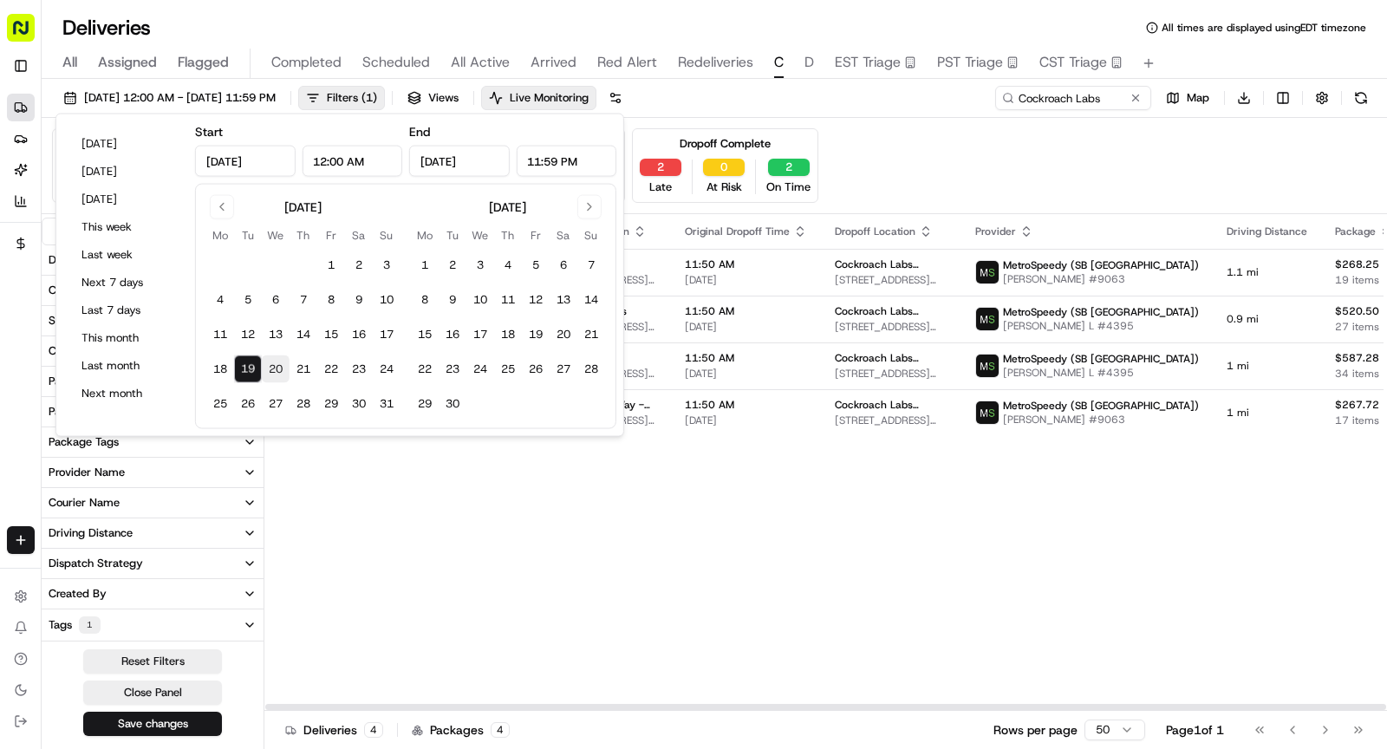
click at [279, 368] on button "20" at bounding box center [276, 369] width 28 height 28
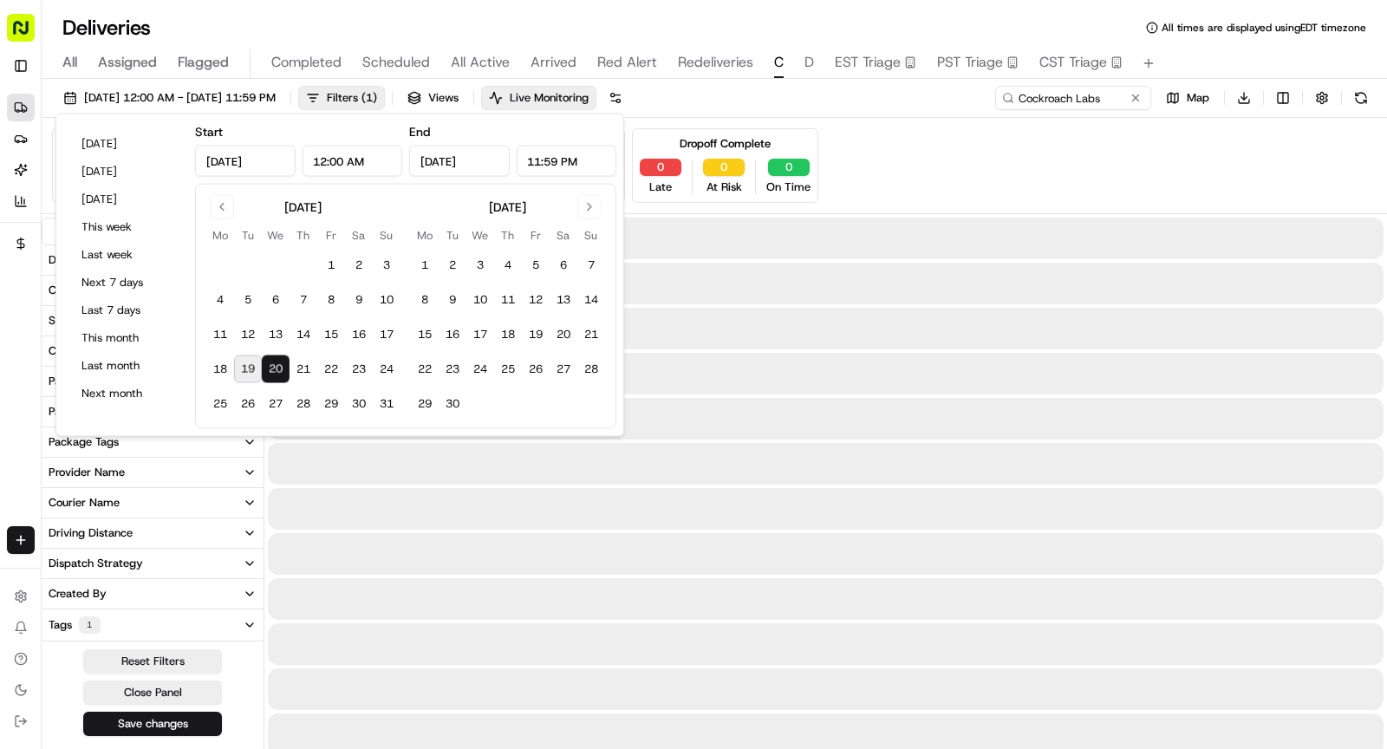
type input "[DATE]"
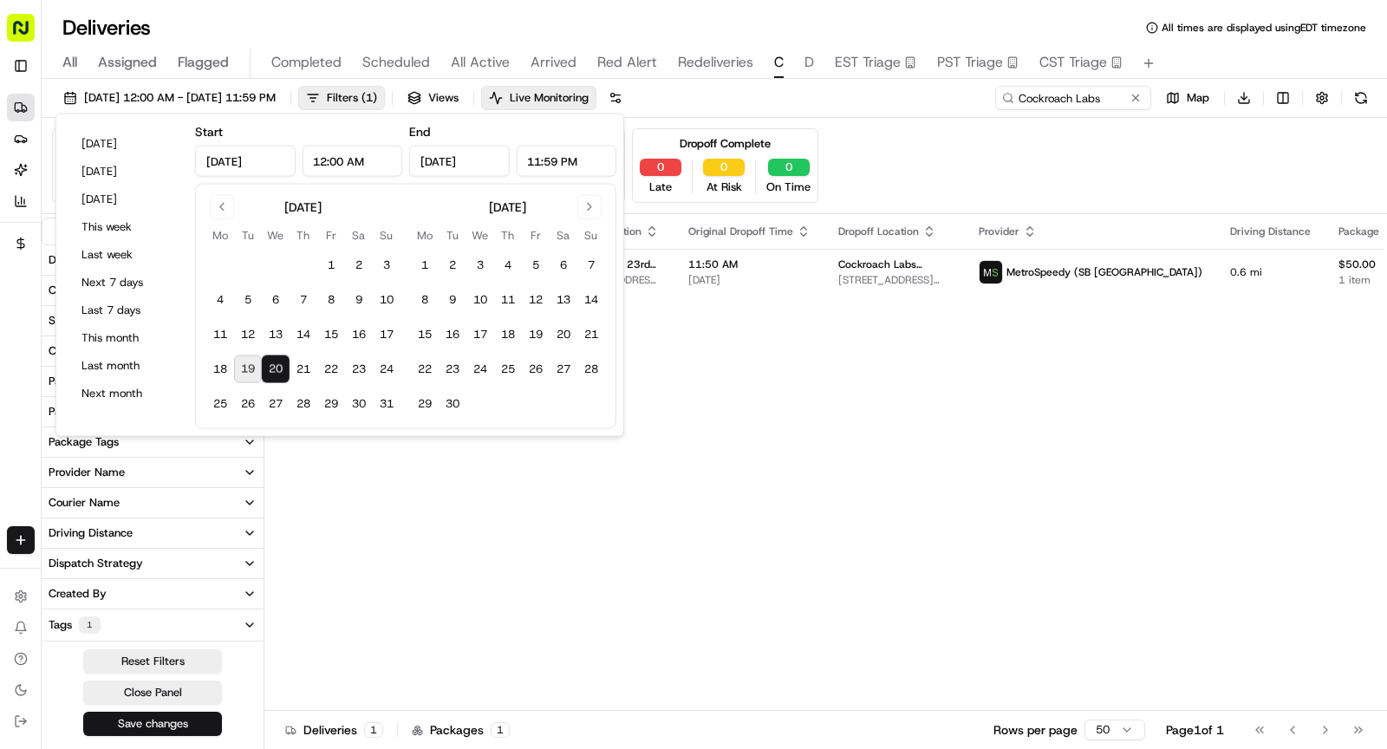
click at [151, 721] on button "Save changes" at bounding box center [152, 724] width 139 height 24
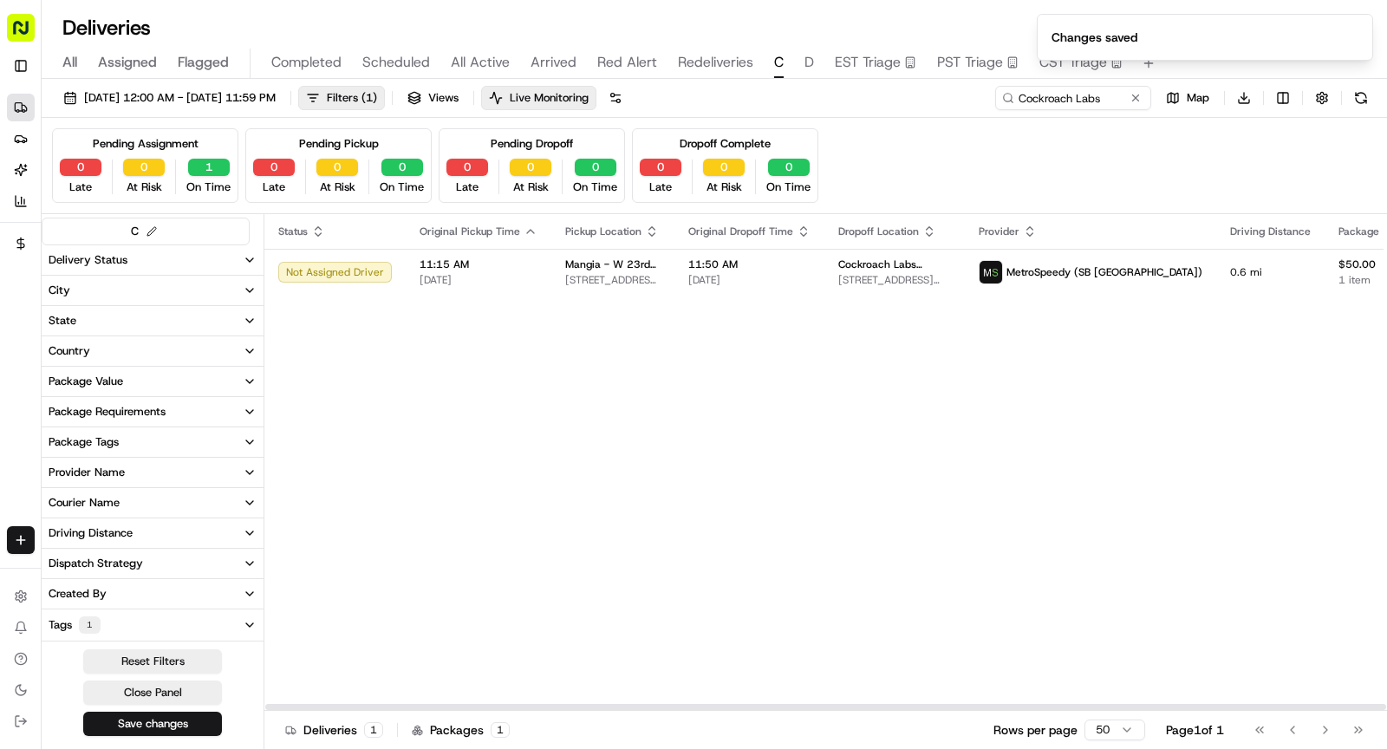
click at [808, 59] on span "D" at bounding box center [809, 62] width 10 height 21
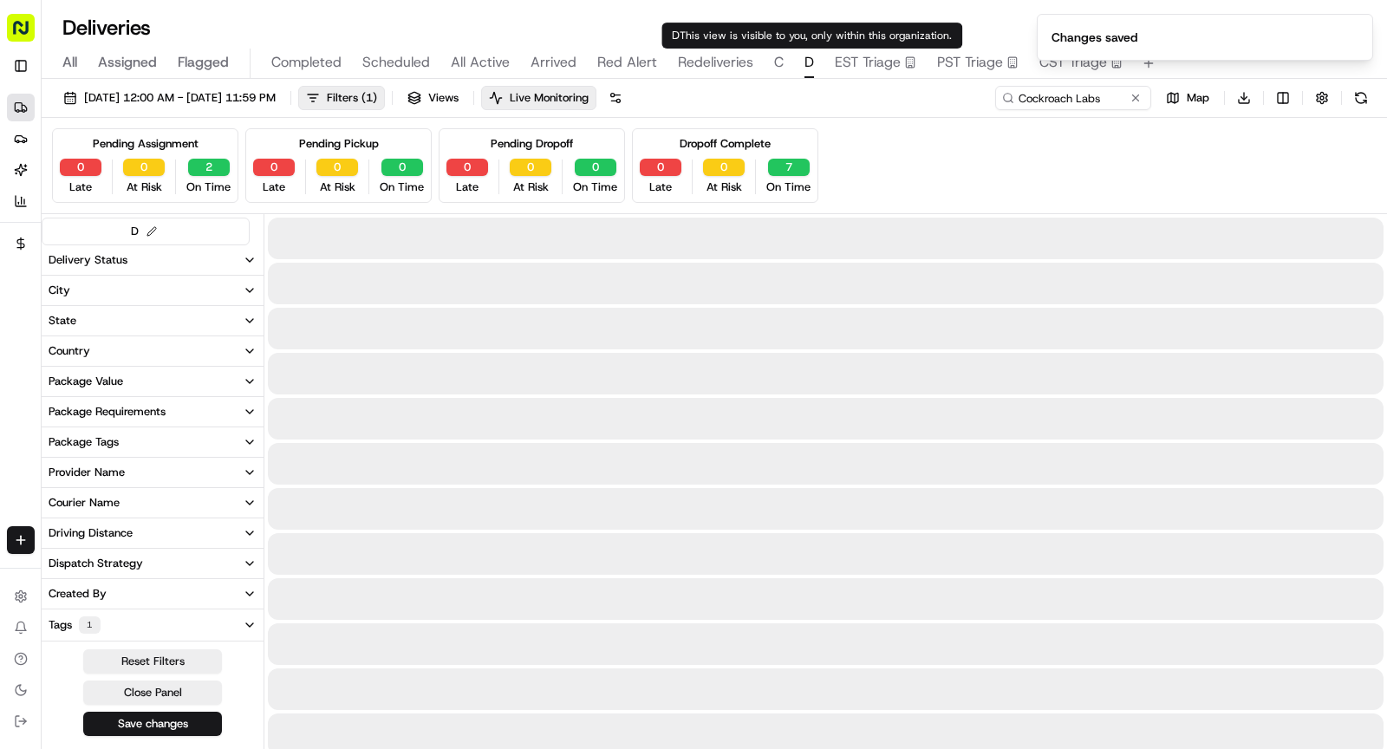
type input "D.E."
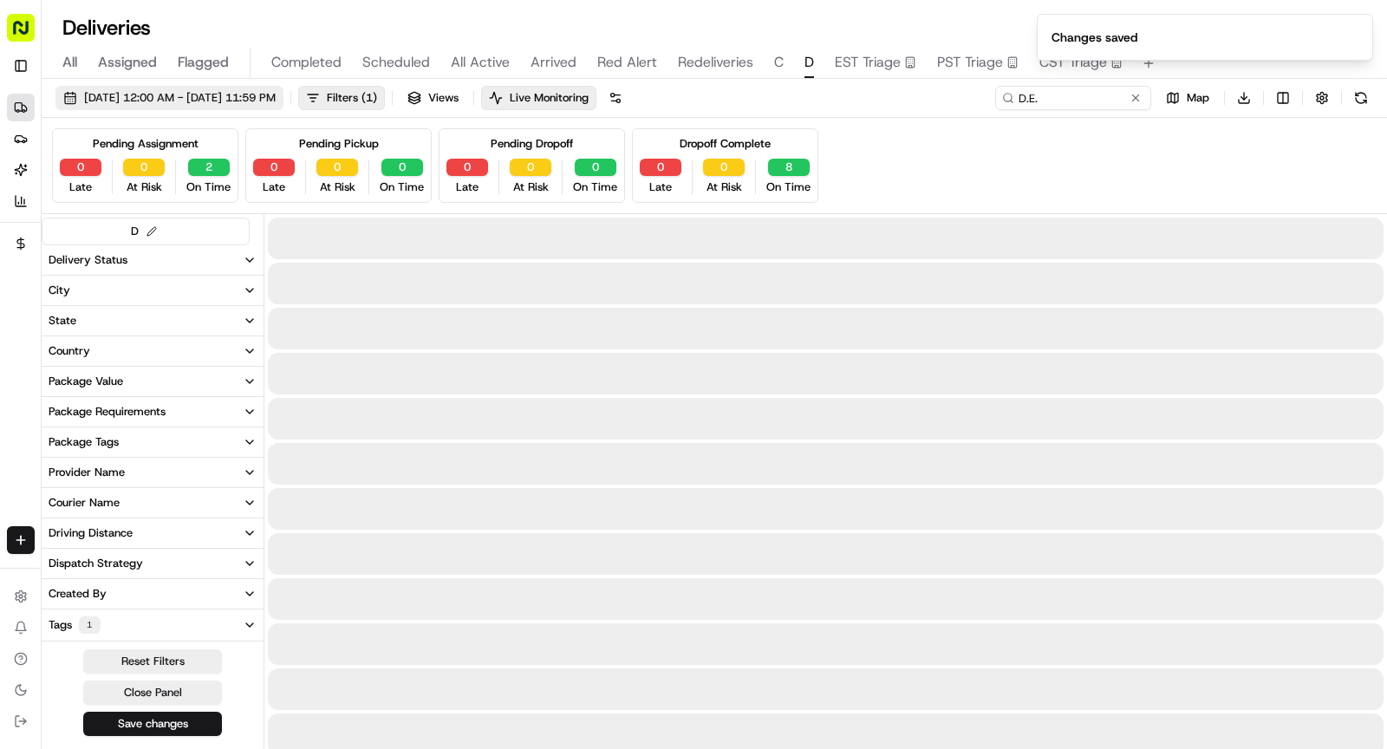
click at [252, 96] on span "[DATE] 12:00 AM - [DATE] 11:59 PM" at bounding box center [180, 98] width 192 height 16
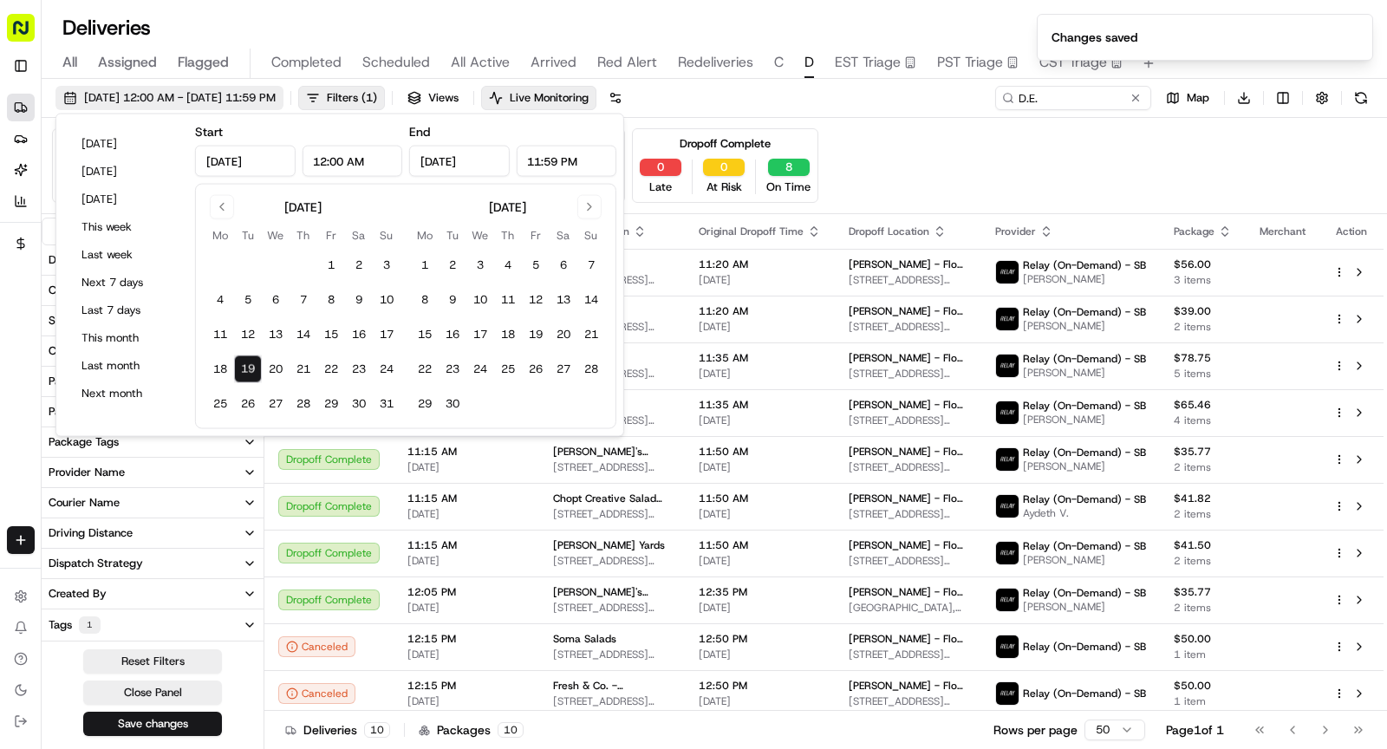
type input "[DATE]"
type input "12:00 AM"
type input "[DATE]"
type input "11:59 PM"
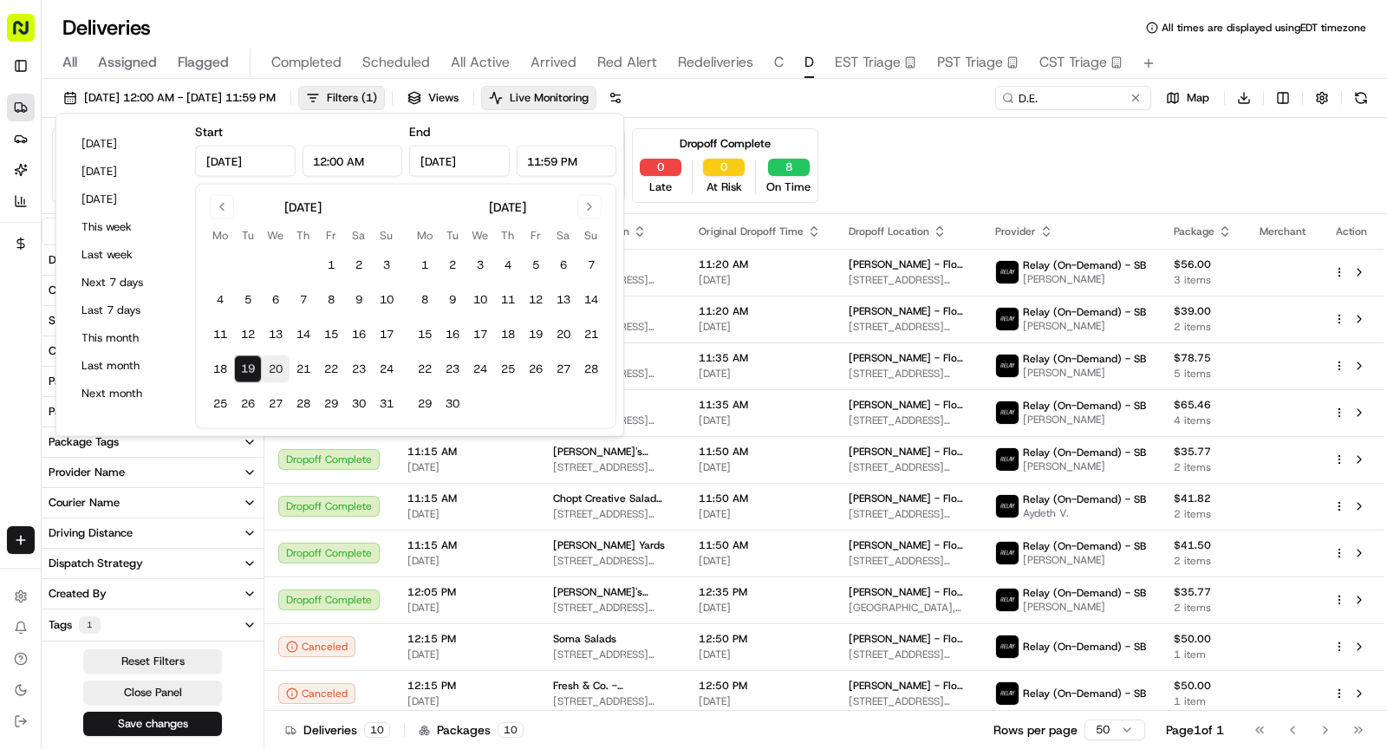
click at [271, 362] on button "20" at bounding box center [276, 369] width 28 height 28
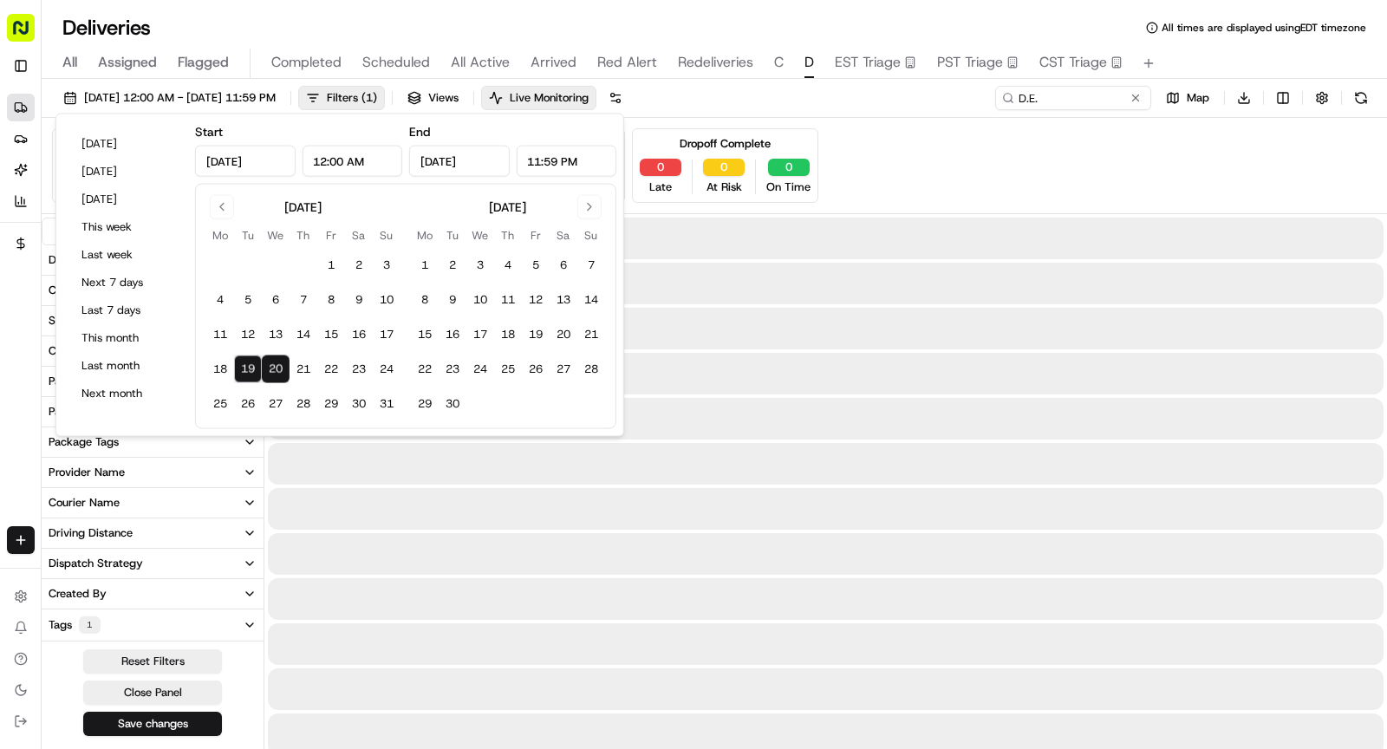
type input "[DATE]"
click at [271, 362] on button "20" at bounding box center [276, 369] width 28 height 28
type input "[DATE]"
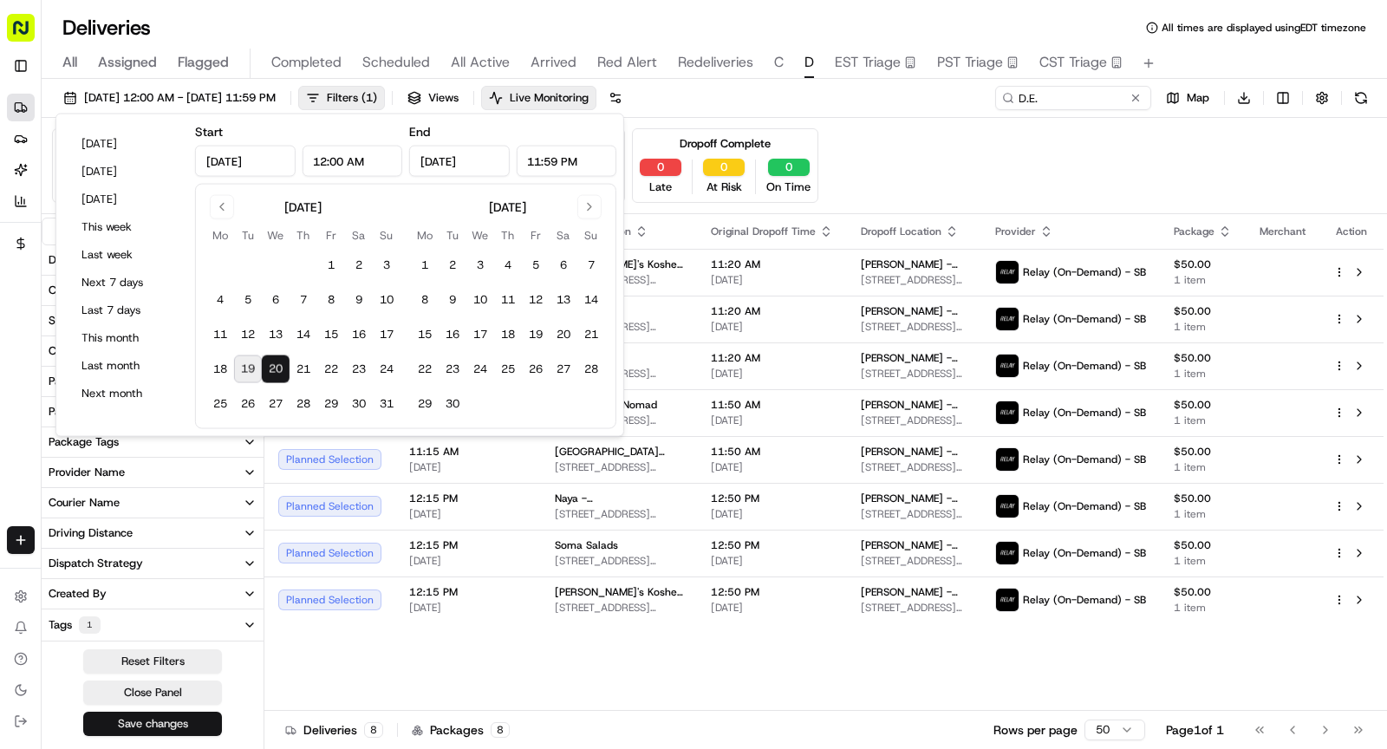
click at [150, 720] on button "Save changes" at bounding box center [152, 724] width 139 height 24
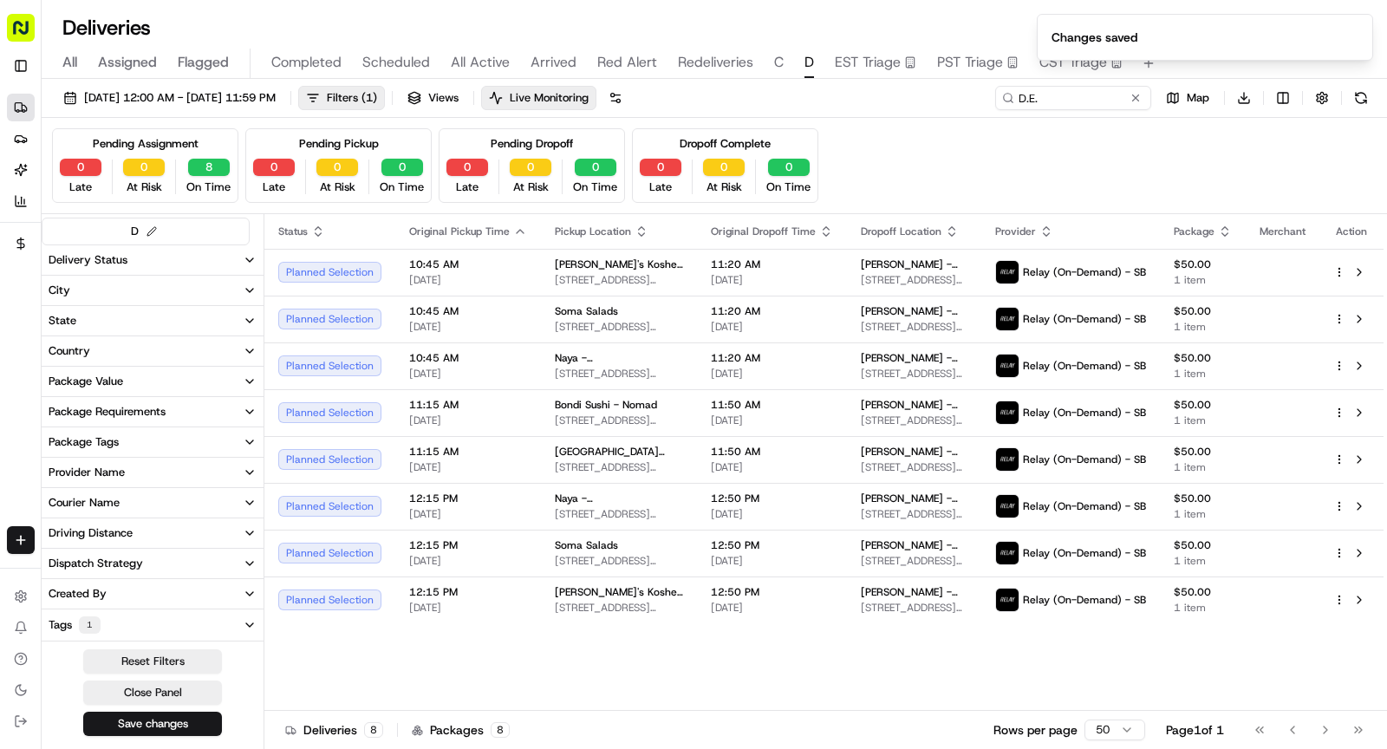
click at [871, 55] on span "EST Triage" at bounding box center [868, 62] width 66 height 21
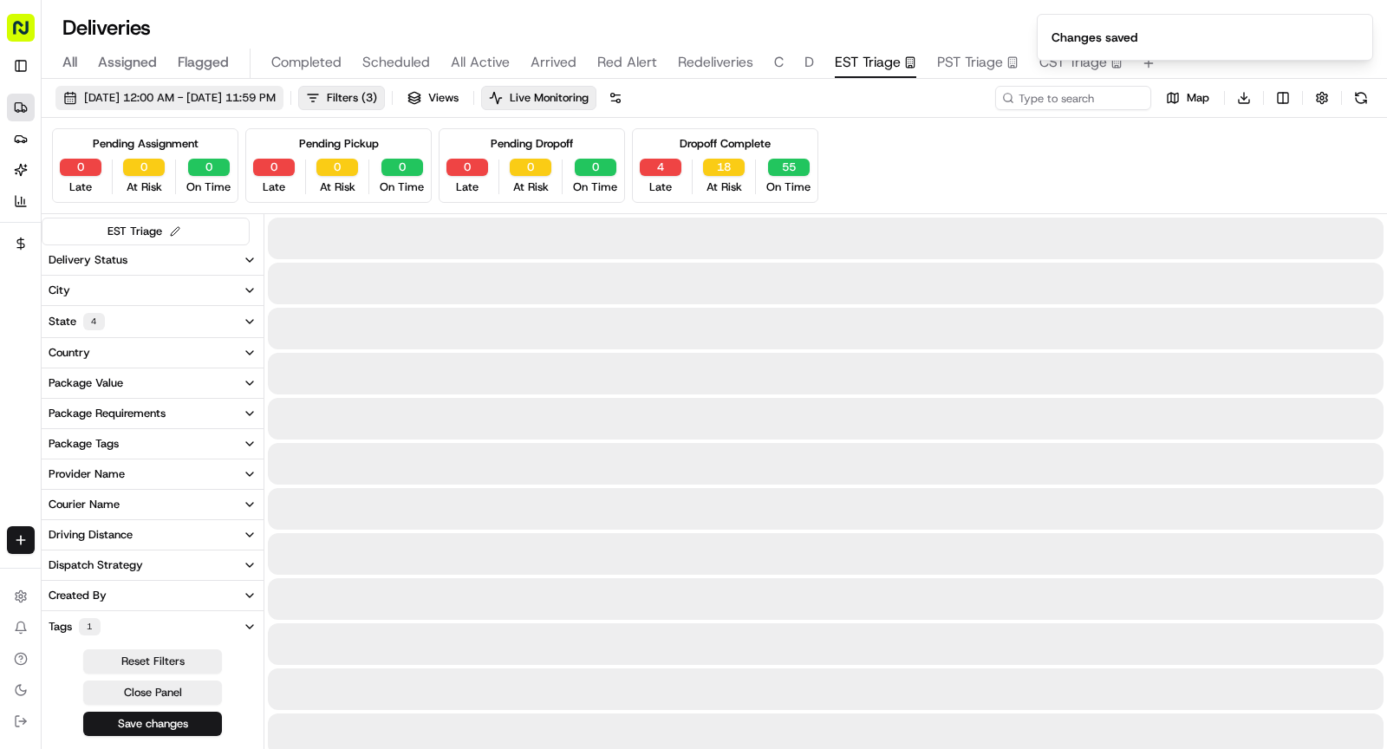
click at [231, 98] on span "[DATE] 12:00 AM - [DATE] 11:59 PM" at bounding box center [180, 98] width 192 height 16
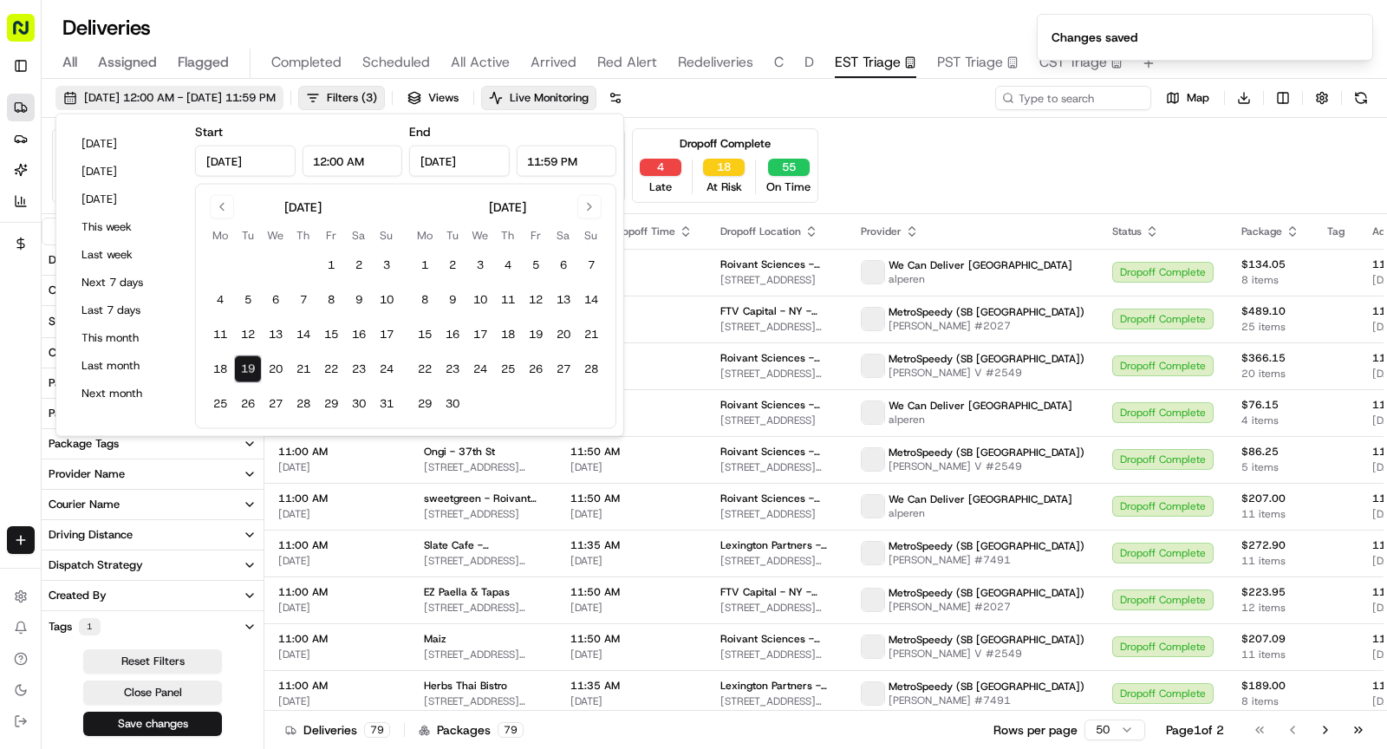
type input "[DATE]"
type input "12:00 AM"
type input "[DATE]"
type input "11:59 PM"
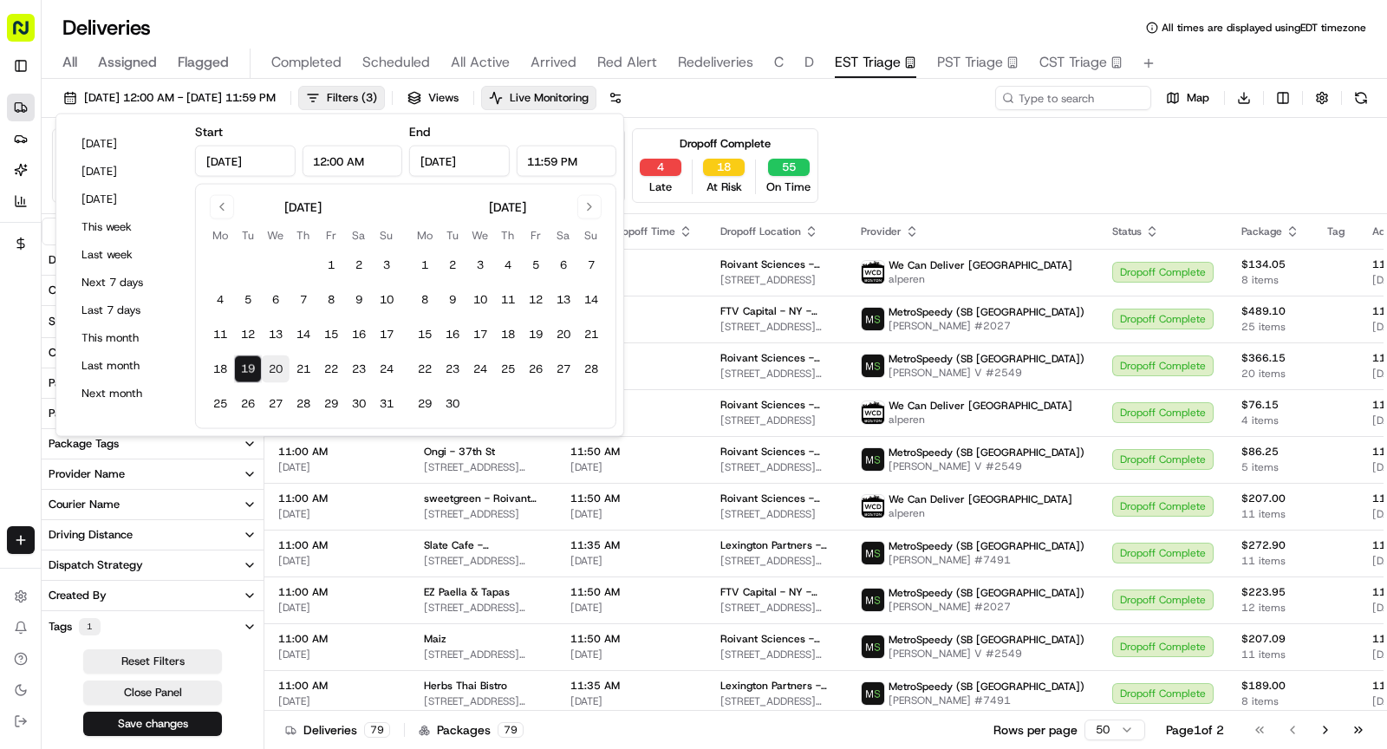
click at [273, 363] on button "20" at bounding box center [276, 369] width 28 height 28
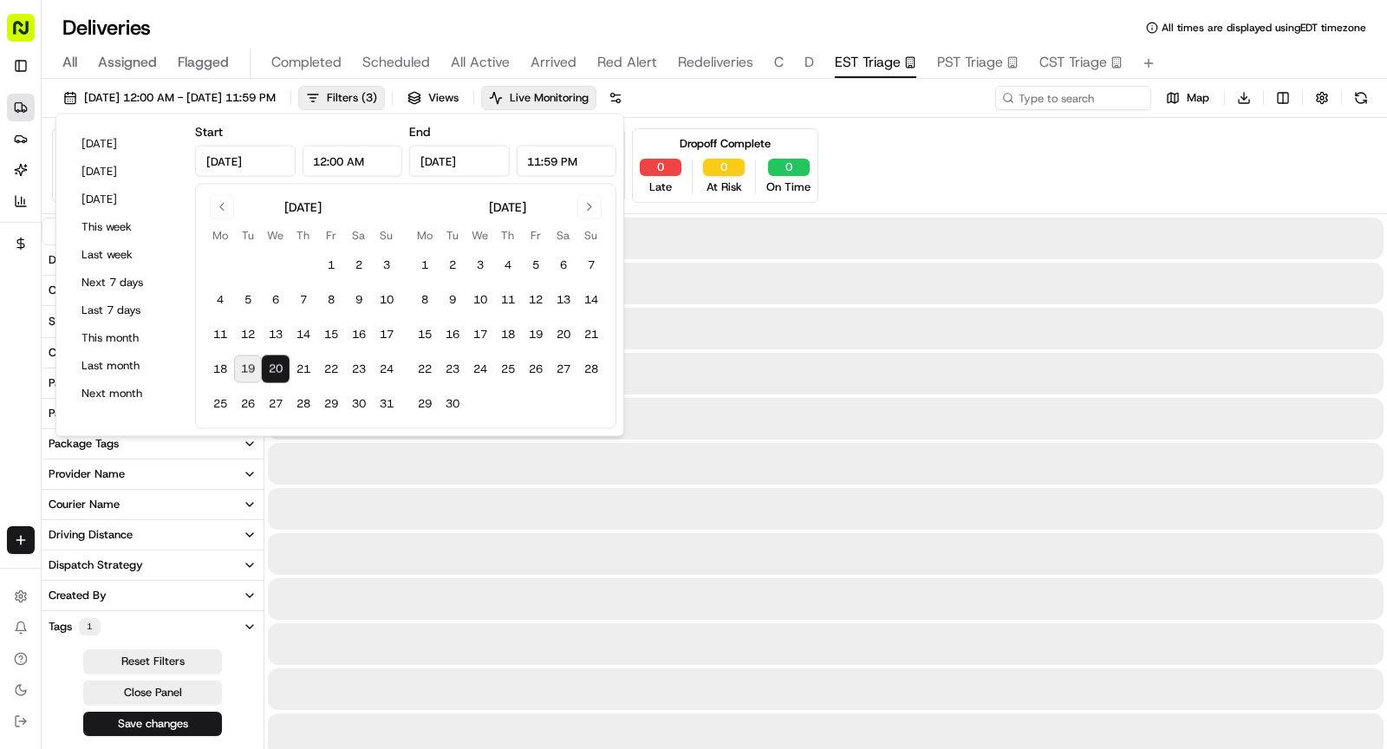
click at [273, 363] on button "20" at bounding box center [276, 369] width 28 height 28
type input "[DATE]"
click at [158, 714] on button "Save changes" at bounding box center [152, 724] width 139 height 24
click at [162, 728] on div "Reset Filters Close Panel Save changes" at bounding box center [153, 692] width 222 height 87
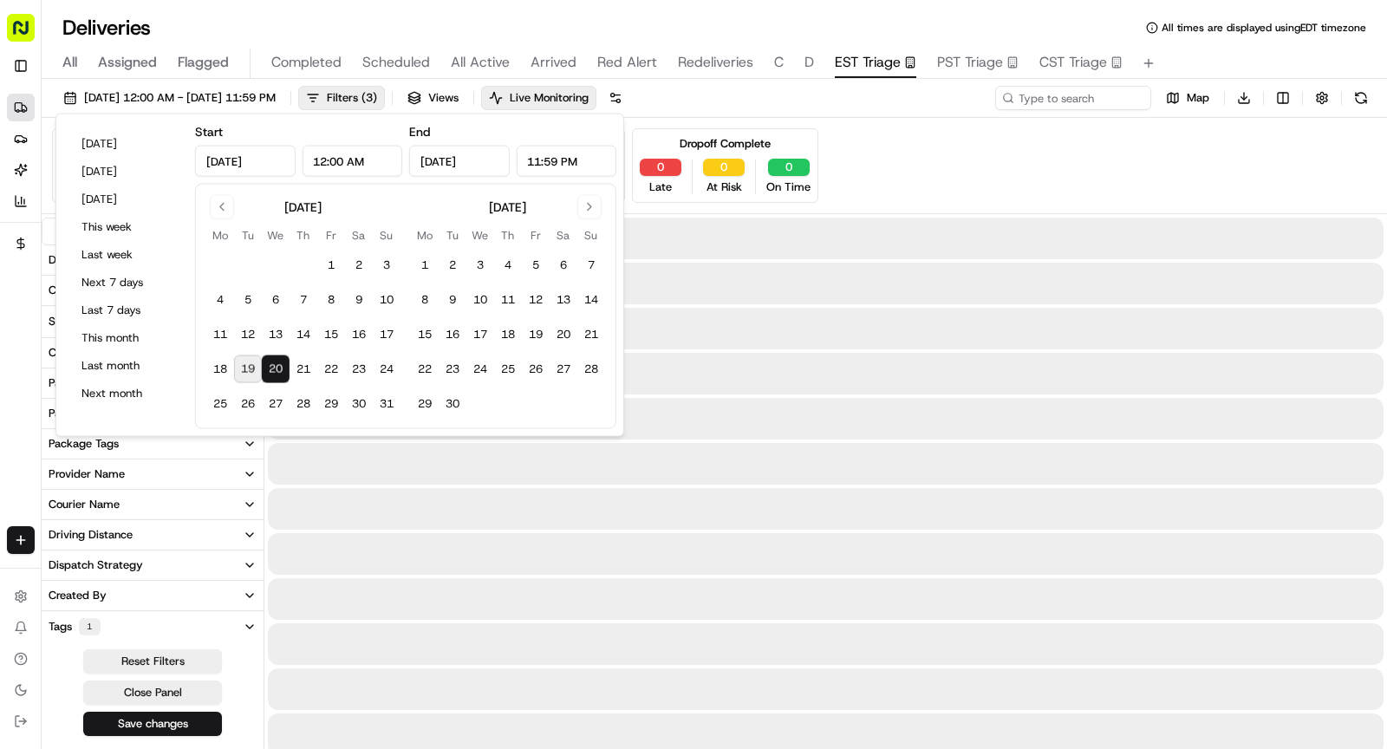
click at [158, 724] on div "Reset Filters Close Panel Save changes" at bounding box center [153, 692] width 222 height 87
click at [159, 718] on div "Reset Filters Close Panel Save changes" at bounding box center [153, 692] width 222 height 87
click at [157, 719] on div "Reset Filters Close Panel Save changes" at bounding box center [153, 692] width 222 height 87
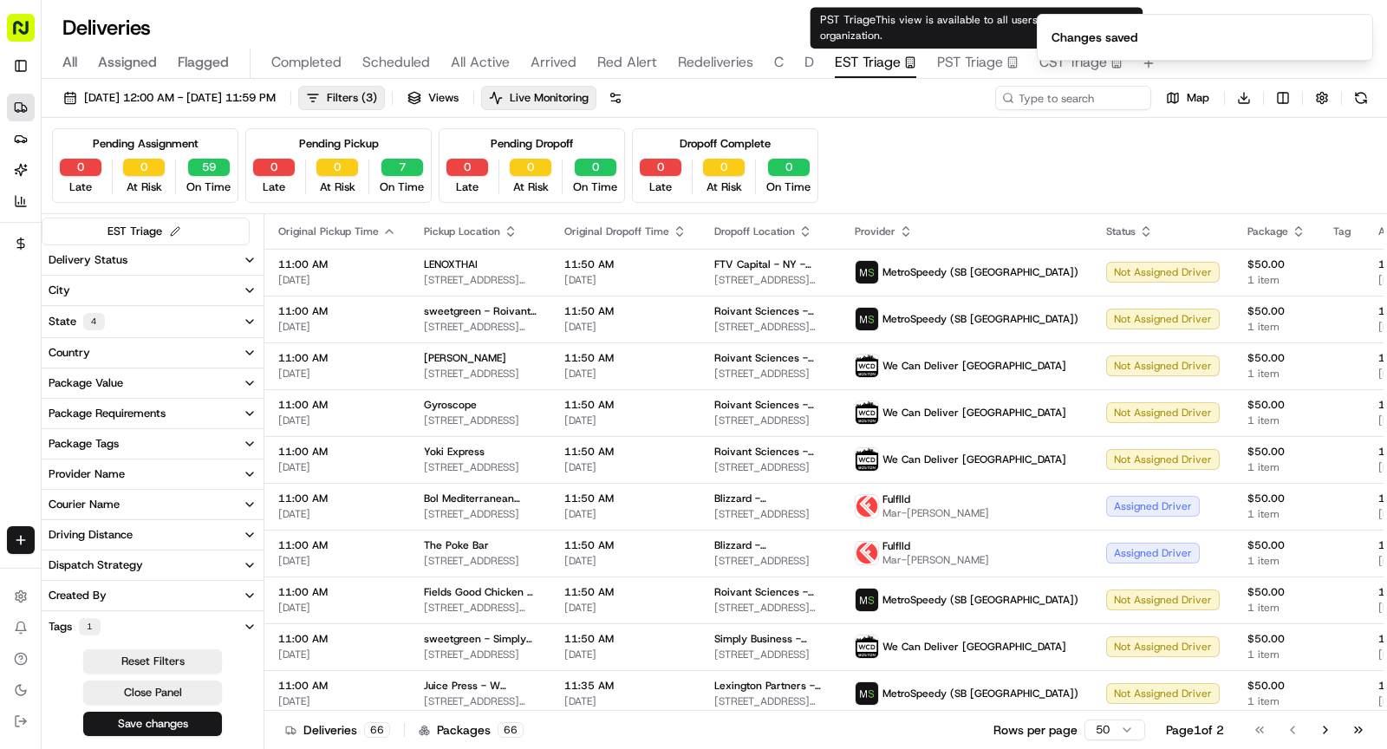
click at [966, 62] on span "PST Triage" at bounding box center [970, 62] width 66 height 21
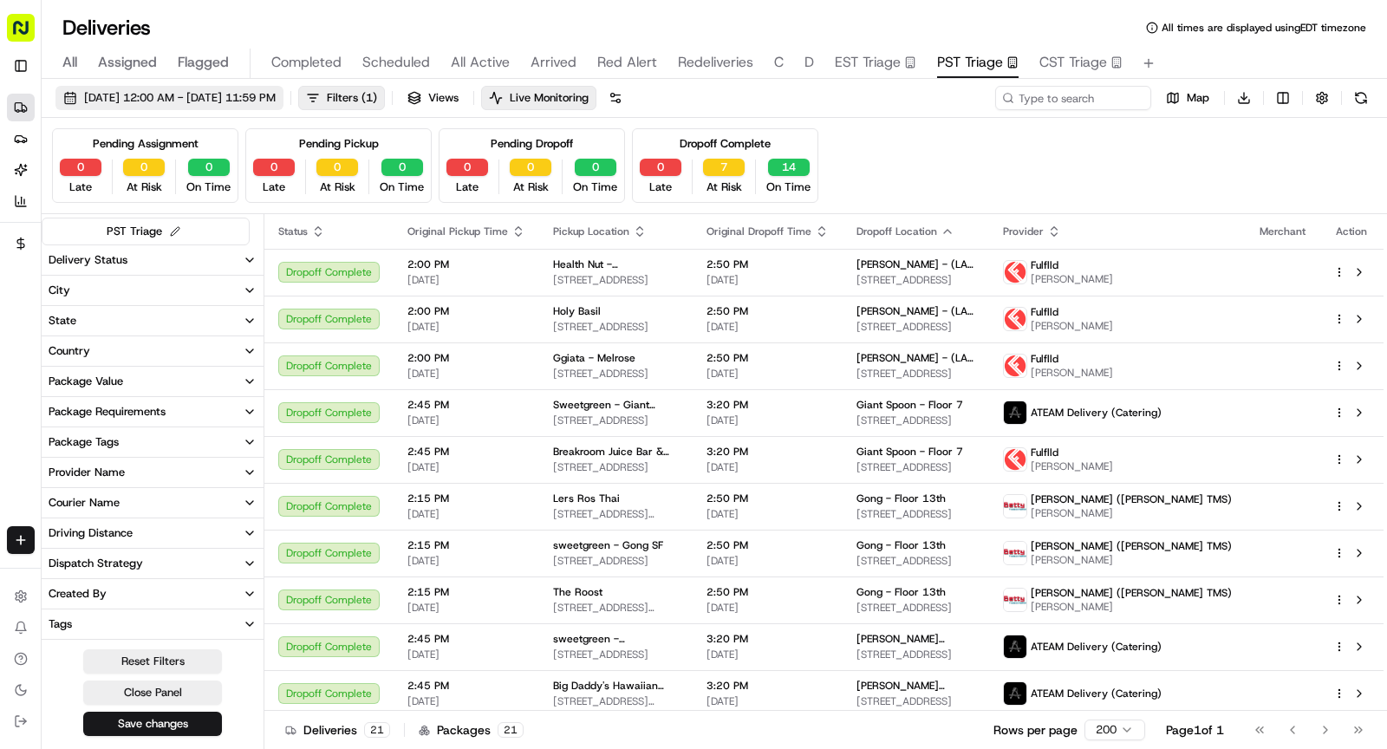
click at [275, 94] on span "[DATE] 12:00 AM - [DATE] 11:59 PM" at bounding box center [180, 98] width 192 height 16
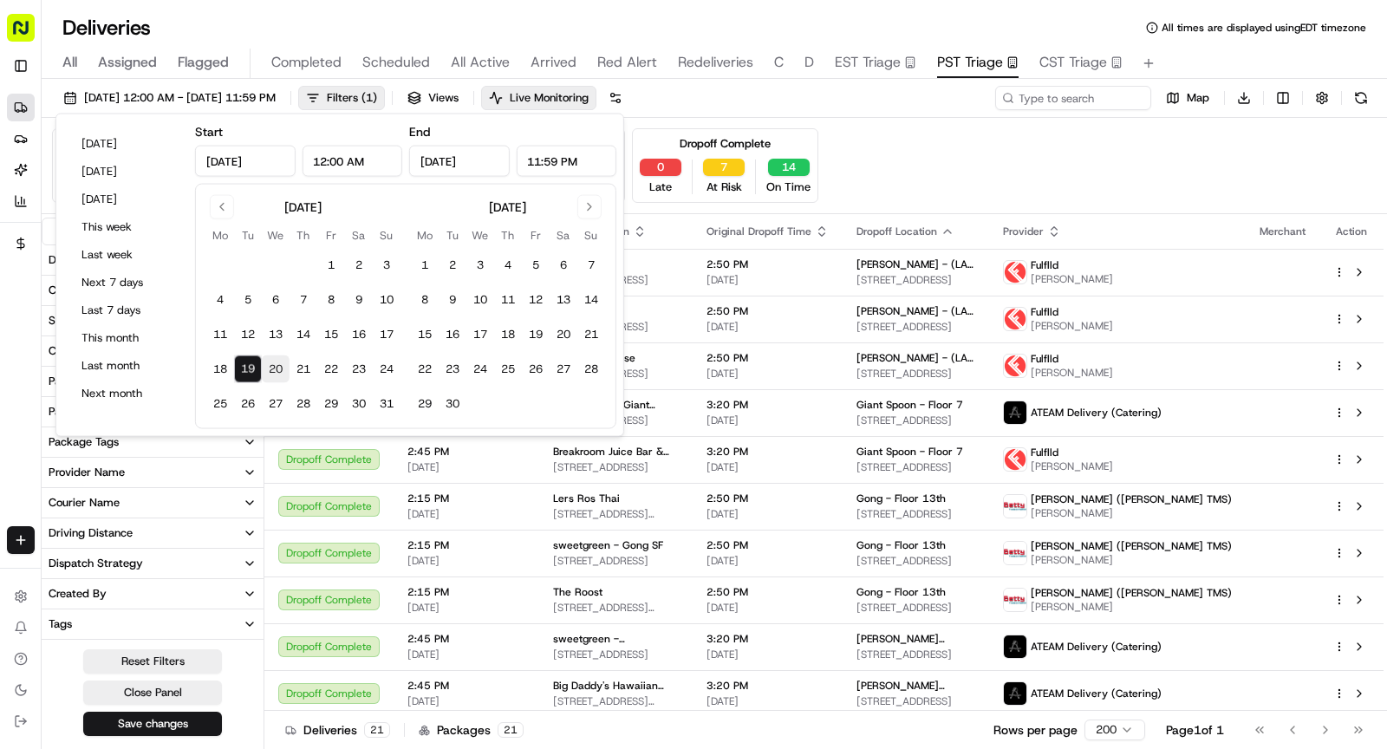
click at [275, 361] on button "20" at bounding box center [276, 369] width 28 height 28
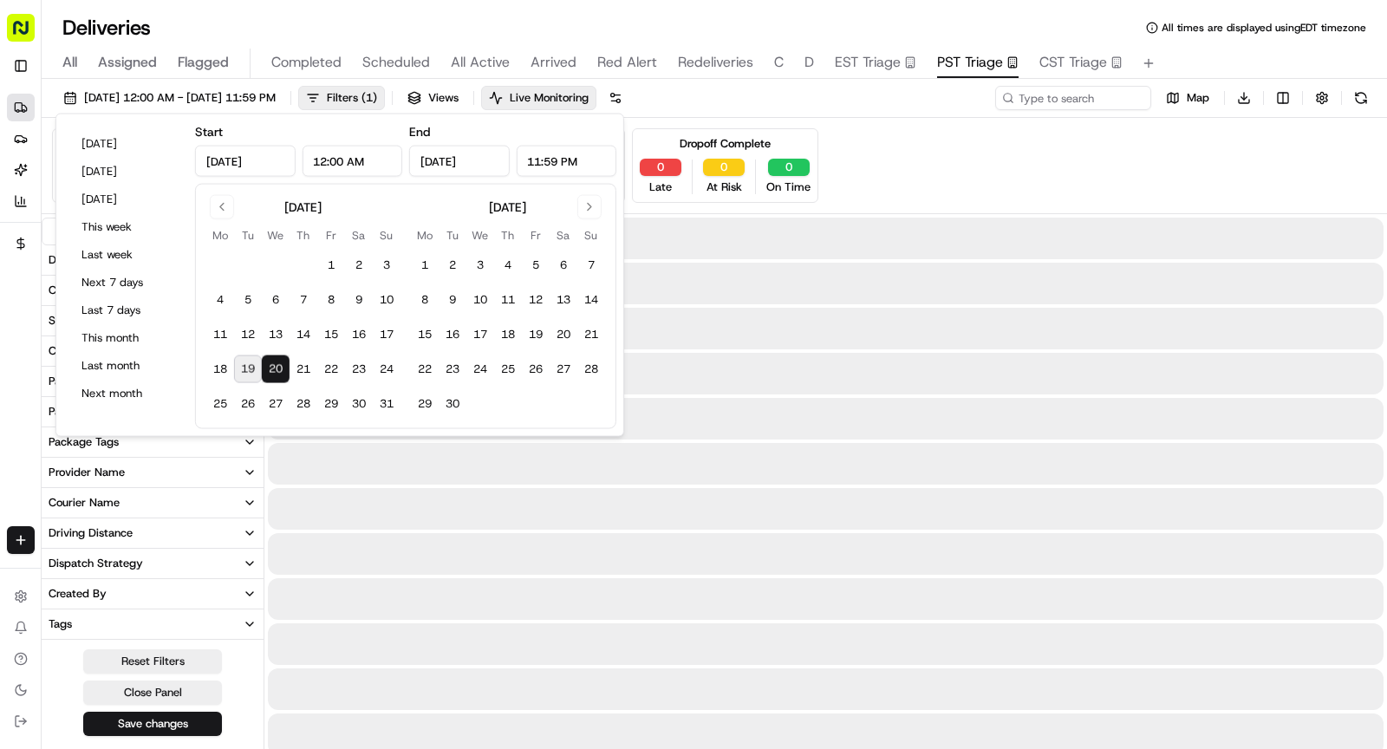
type input "[DATE]"
click at [162, 715] on button "Save changes" at bounding box center [152, 724] width 139 height 24
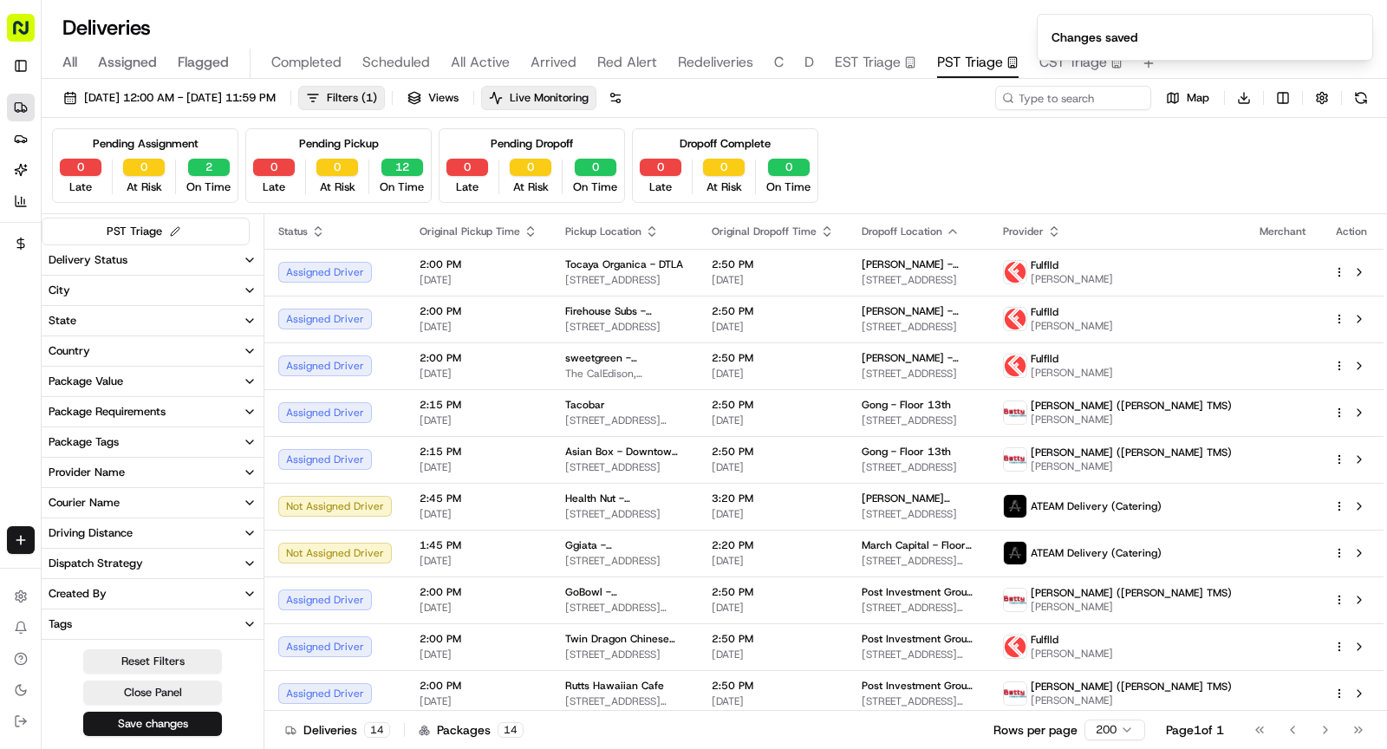
click at [1056, 63] on ol "Changes saved" at bounding box center [1205, 37] width 364 height 75
click at [1055, 60] on ol "Changes saved" at bounding box center [1205, 37] width 364 height 75
click at [1051, 61] on ol "Changes saved" at bounding box center [1205, 37] width 364 height 75
click at [1358, 27] on icon "Notifications (F8)" at bounding box center [1358, 28] width 7 height 7
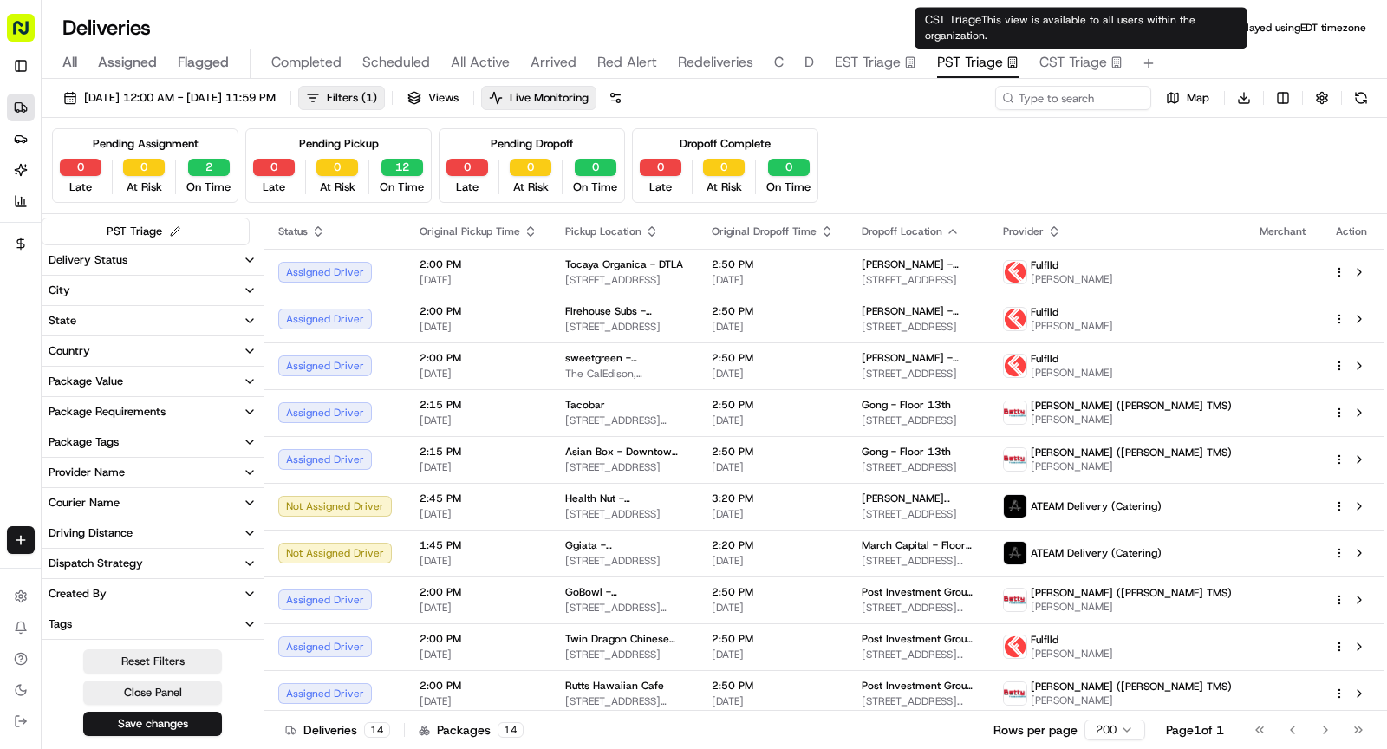
click at [1053, 68] on span "CST Triage" at bounding box center [1073, 62] width 68 height 21
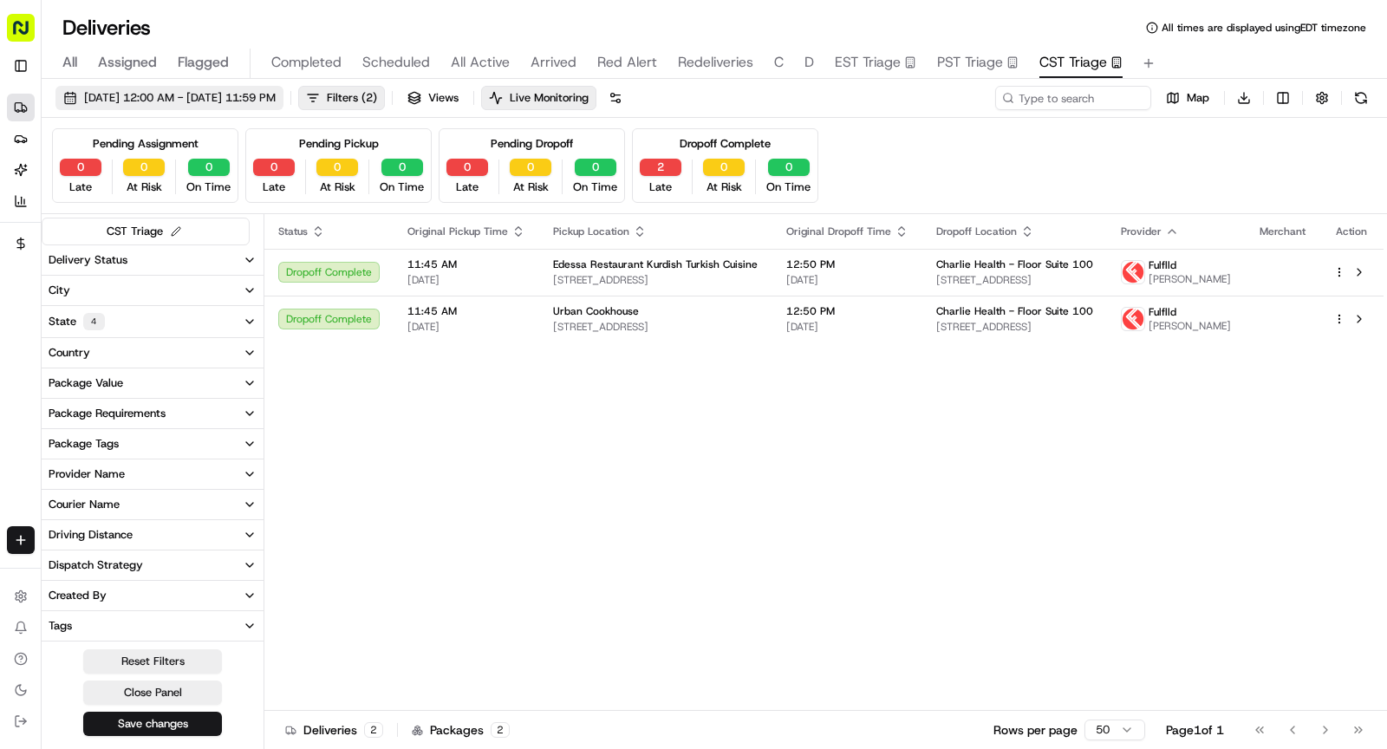
click at [244, 95] on span "[DATE] 12:00 AM - [DATE] 11:59 PM" at bounding box center [180, 98] width 192 height 16
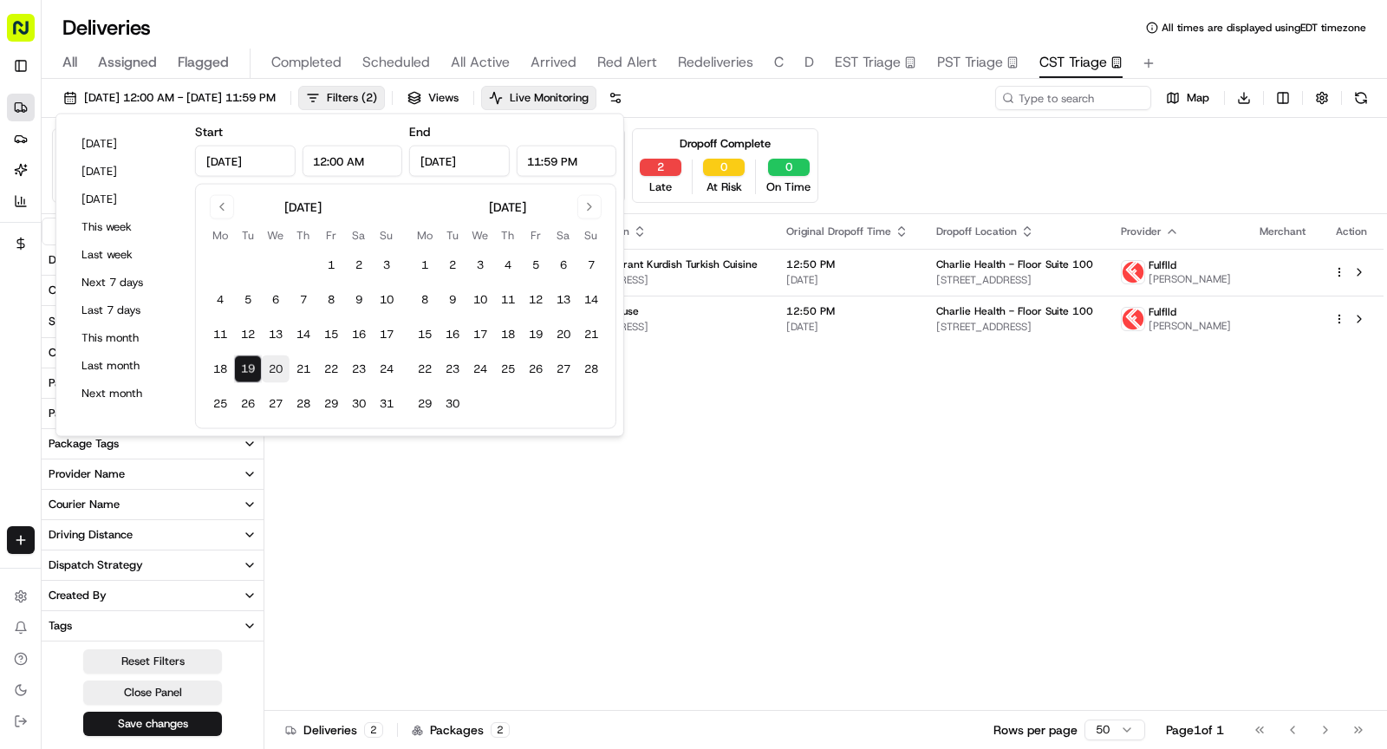
click at [269, 361] on button "20" at bounding box center [276, 369] width 28 height 28
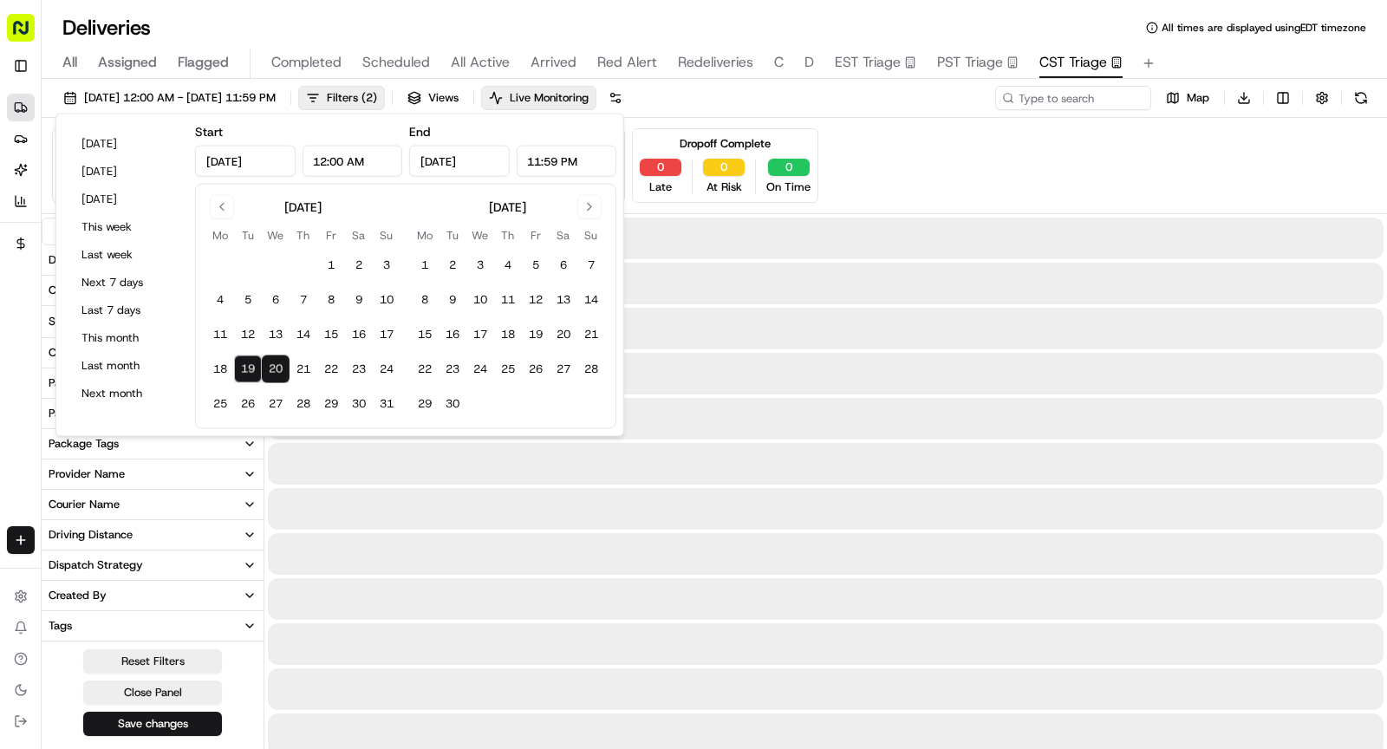
type input "[DATE]"
click at [269, 361] on button "20" at bounding box center [276, 369] width 28 height 28
type input "[DATE]"
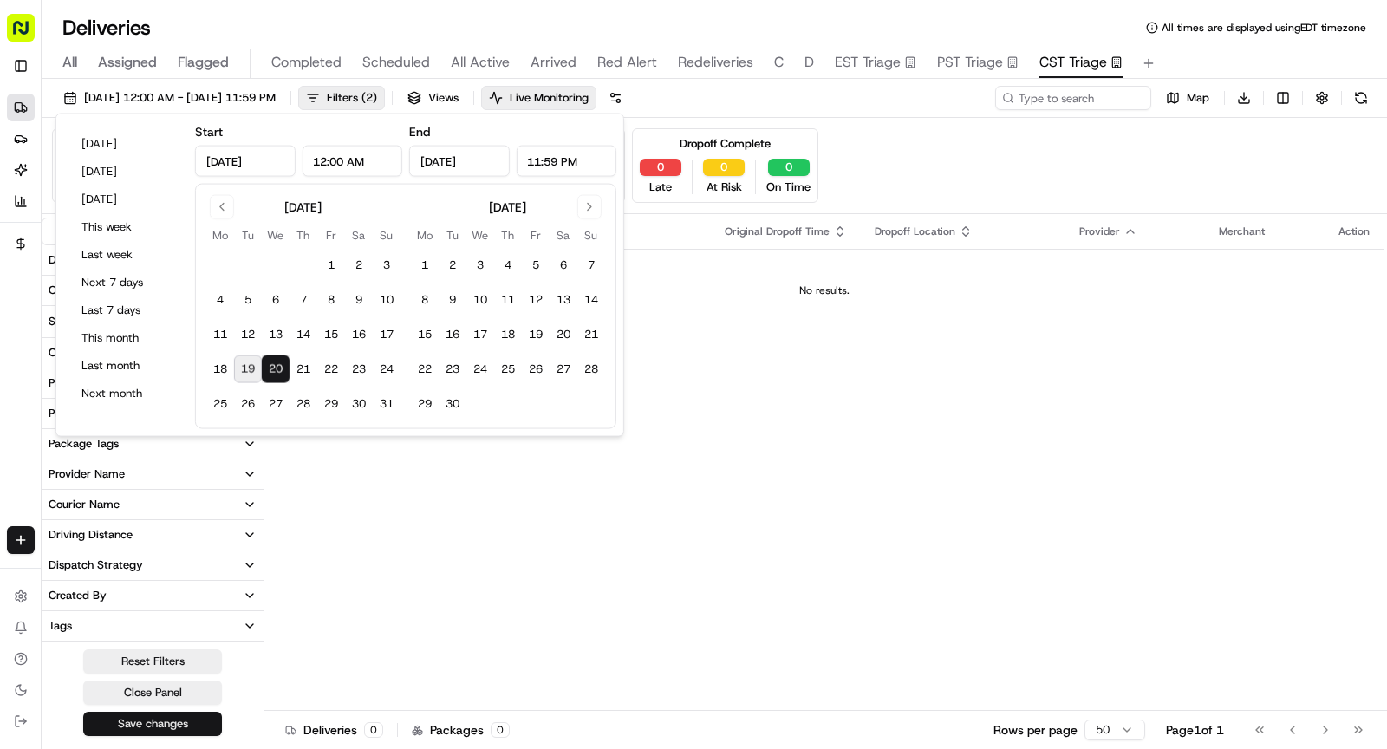
click at [184, 721] on button "Save changes" at bounding box center [152, 724] width 139 height 24
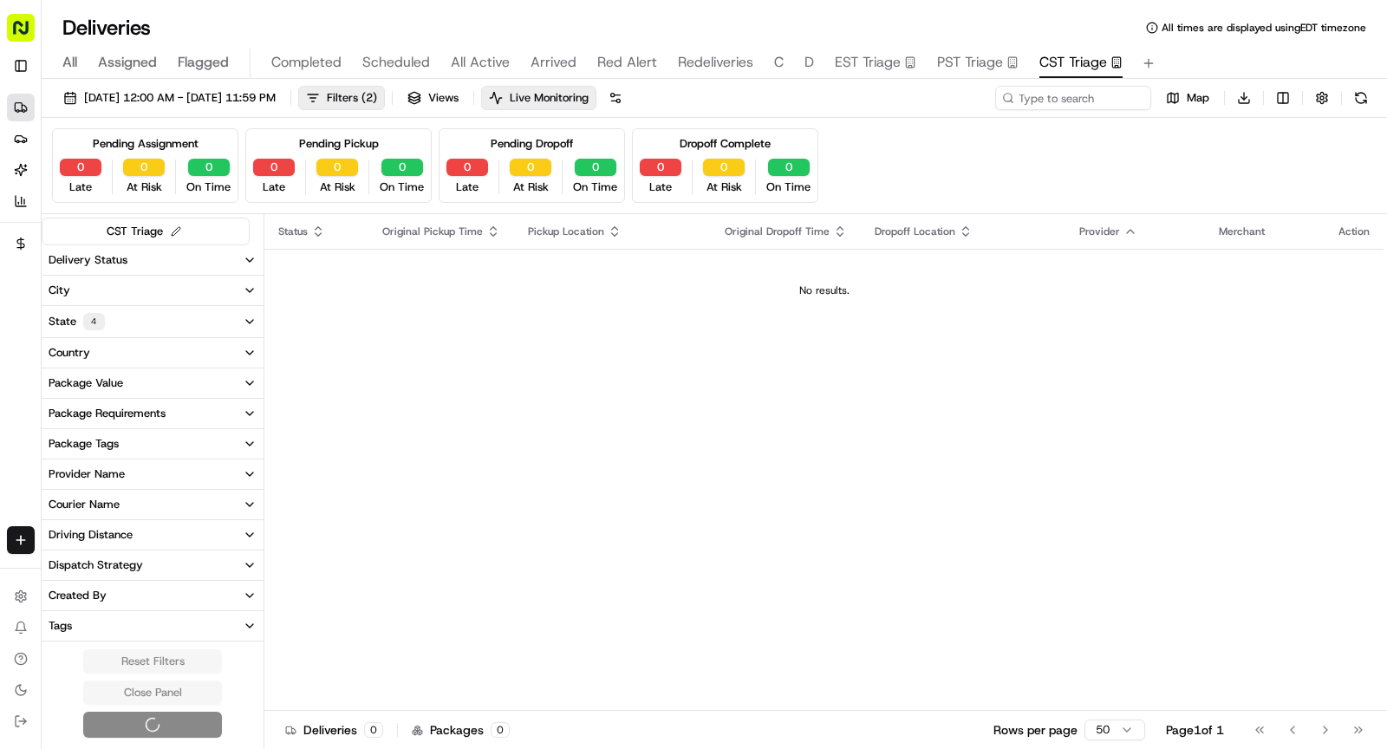
click at [184, 721] on div "Reset Filters Close Panel" at bounding box center [153, 693] width 222 height 88
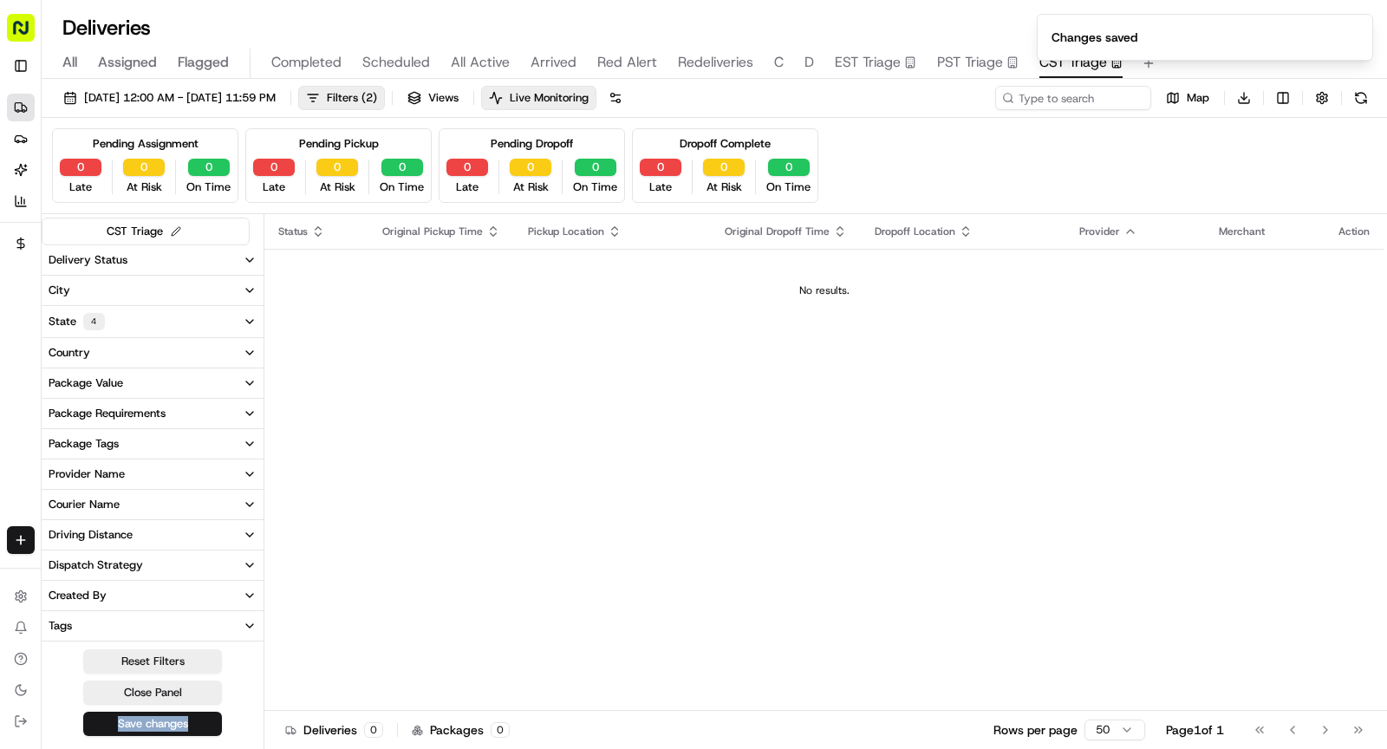
click at [465, 64] on span "All Active" at bounding box center [480, 62] width 59 height 21
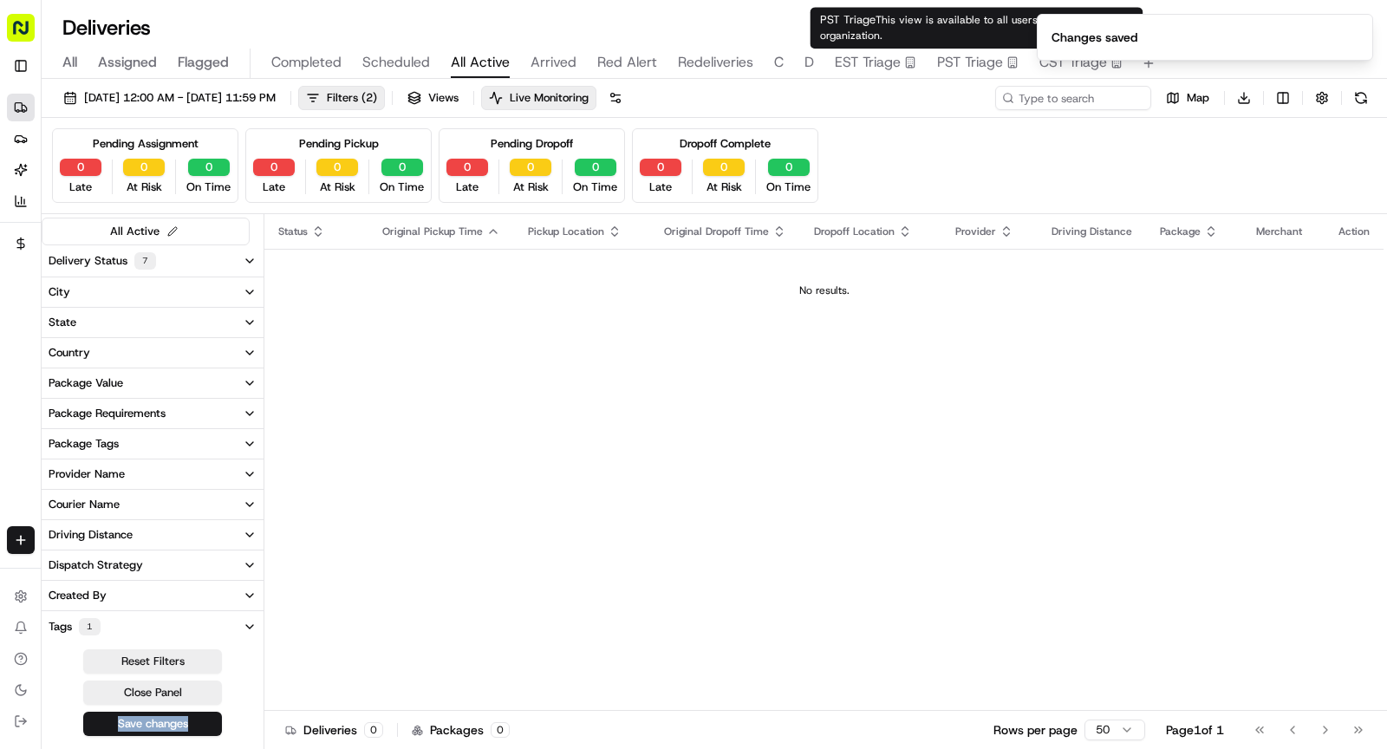
click at [966, 62] on span "PST Triage" at bounding box center [970, 62] width 66 height 21
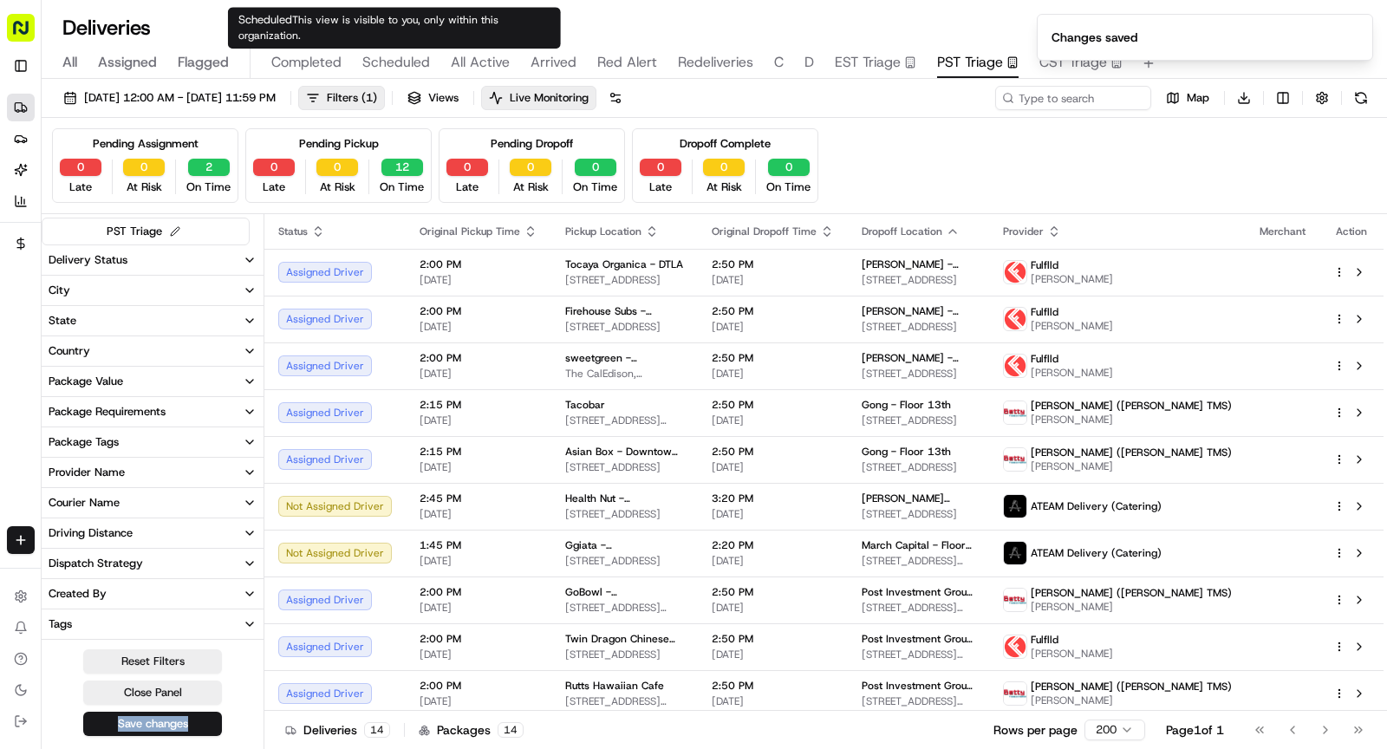
click at [408, 64] on span "Scheduled" at bounding box center [396, 62] width 68 height 21
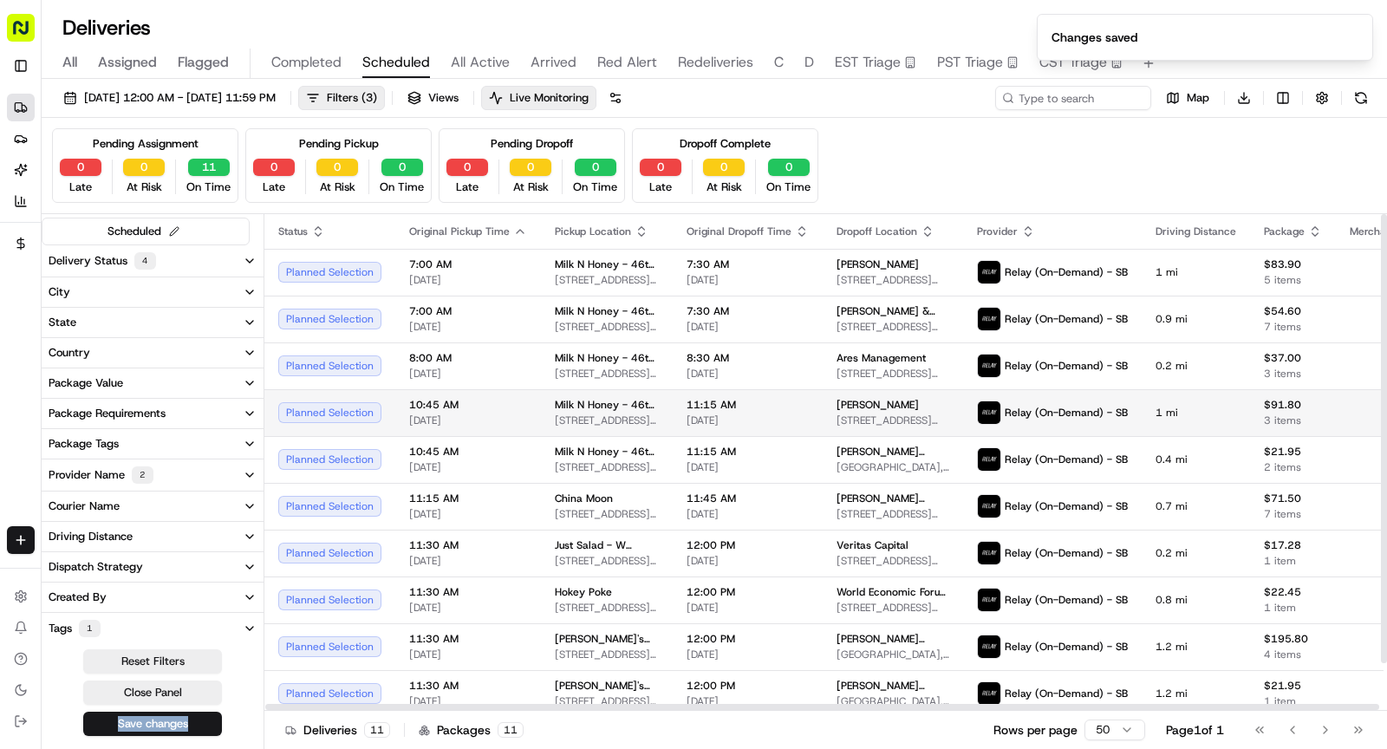
scroll to position [52, 0]
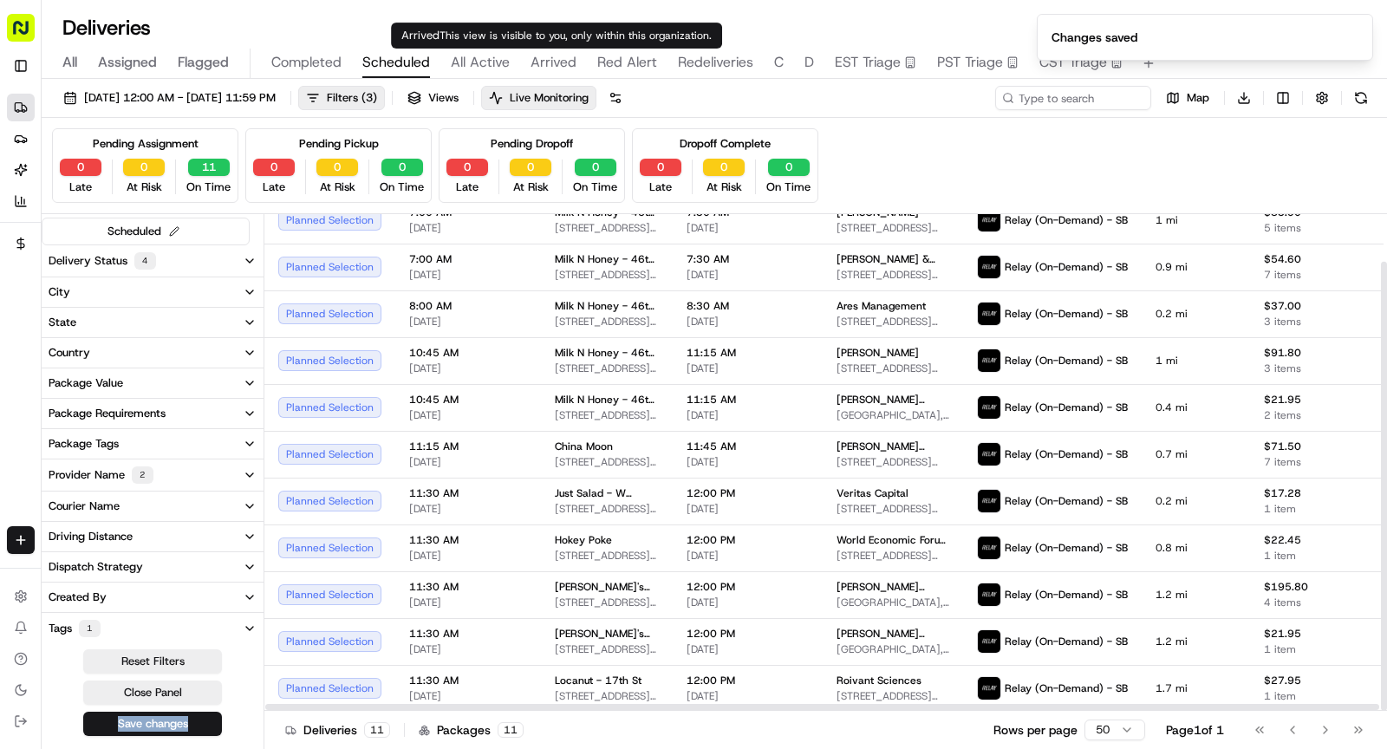
click at [549, 73] on button "Arrived" at bounding box center [553, 63] width 46 height 29
